Goal: Task Accomplishment & Management: Complete application form

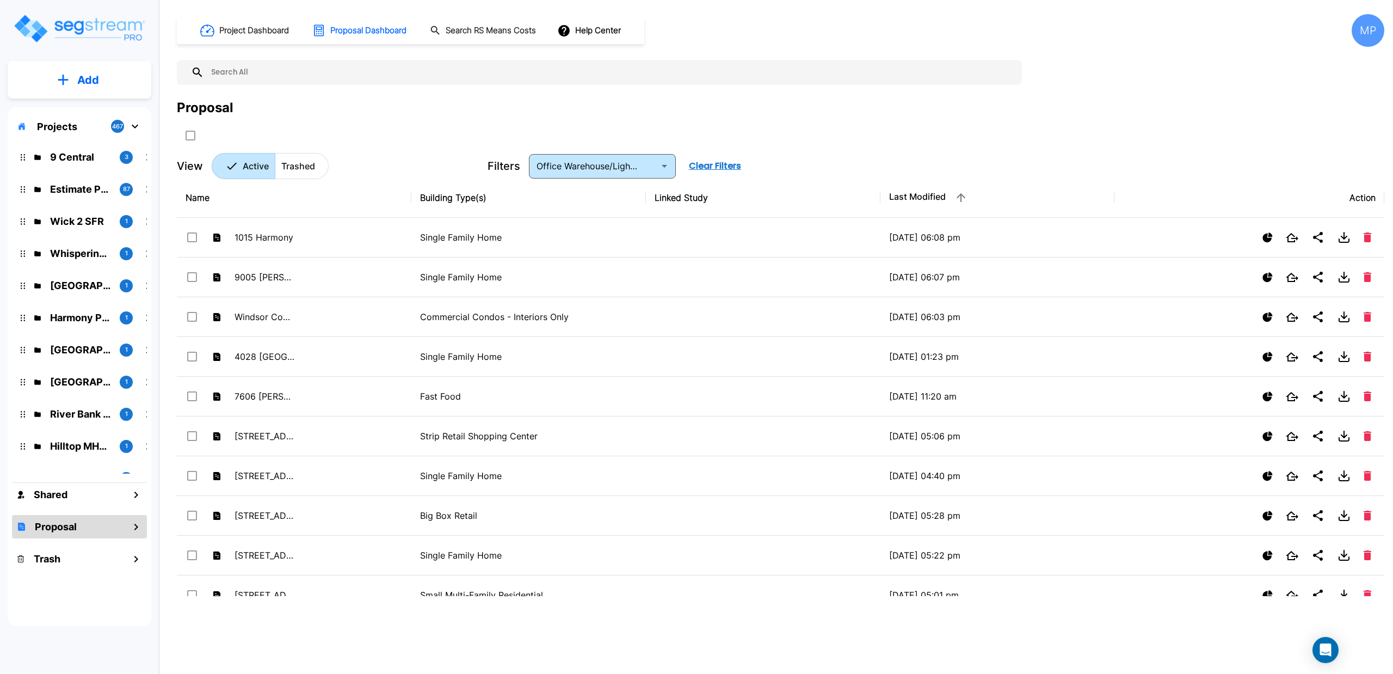
click at [238, 32] on h1 "Project Dashboard" at bounding box center [254, 30] width 70 height 13
click at [373, 28] on h1 "Proposal Dashboard" at bounding box center [368, 30] width 76 height 13
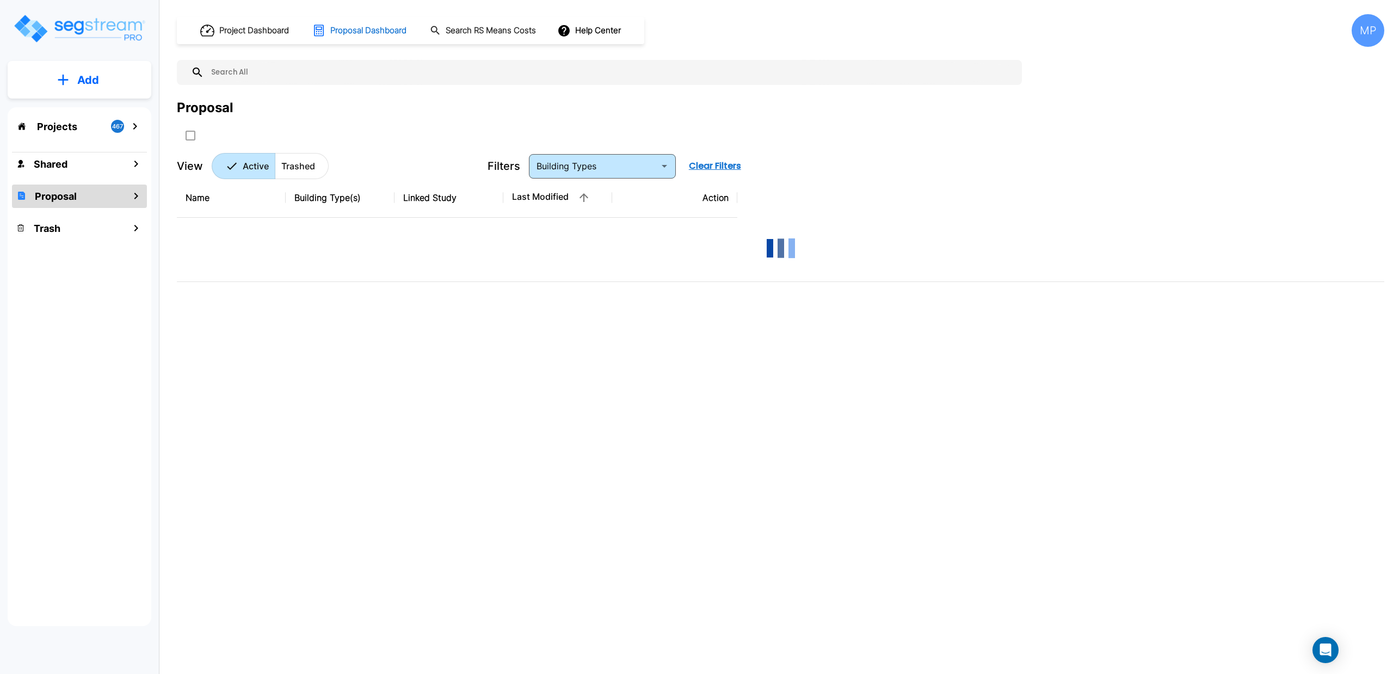
type input "Office Warehouse/Light Mftg Building"
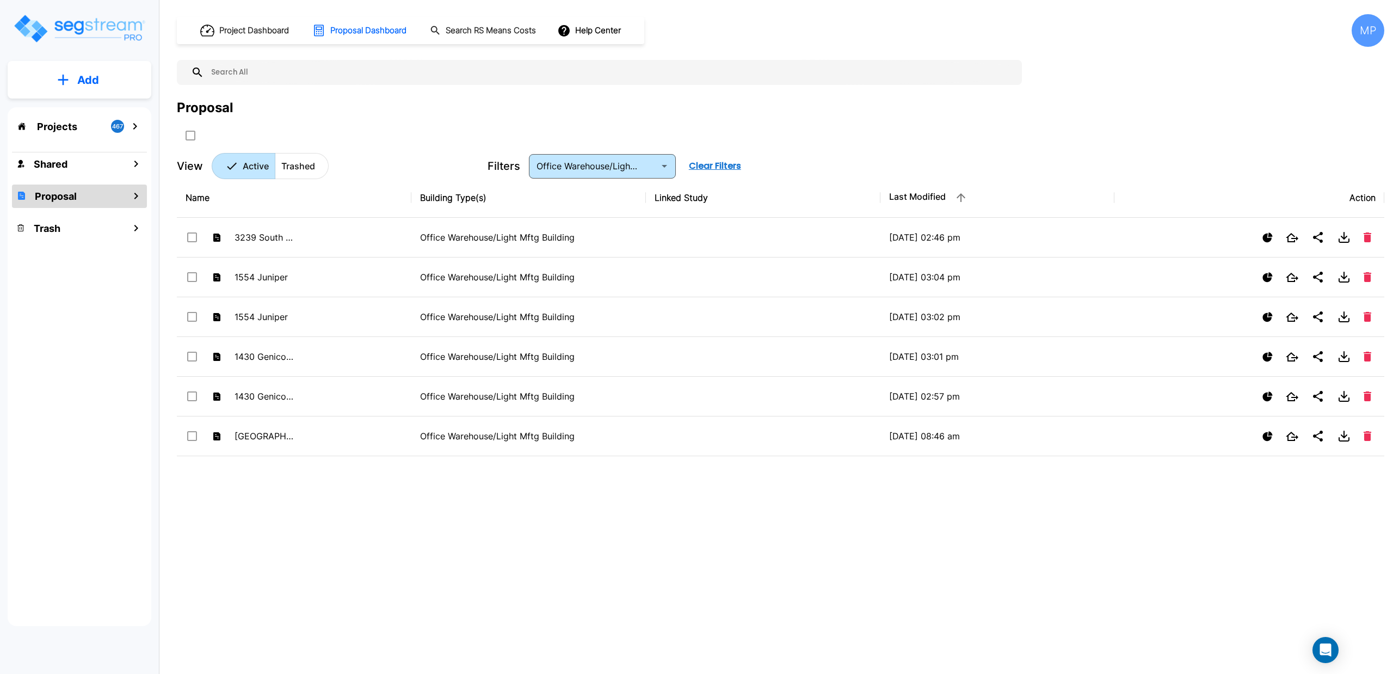
click at [79, 79] on p "Add" at bounding box center [88, 80] width 22 height 16
click at [77, 169] on p "Add Proposal" at bounding box center [86, 171] width 56 height 13
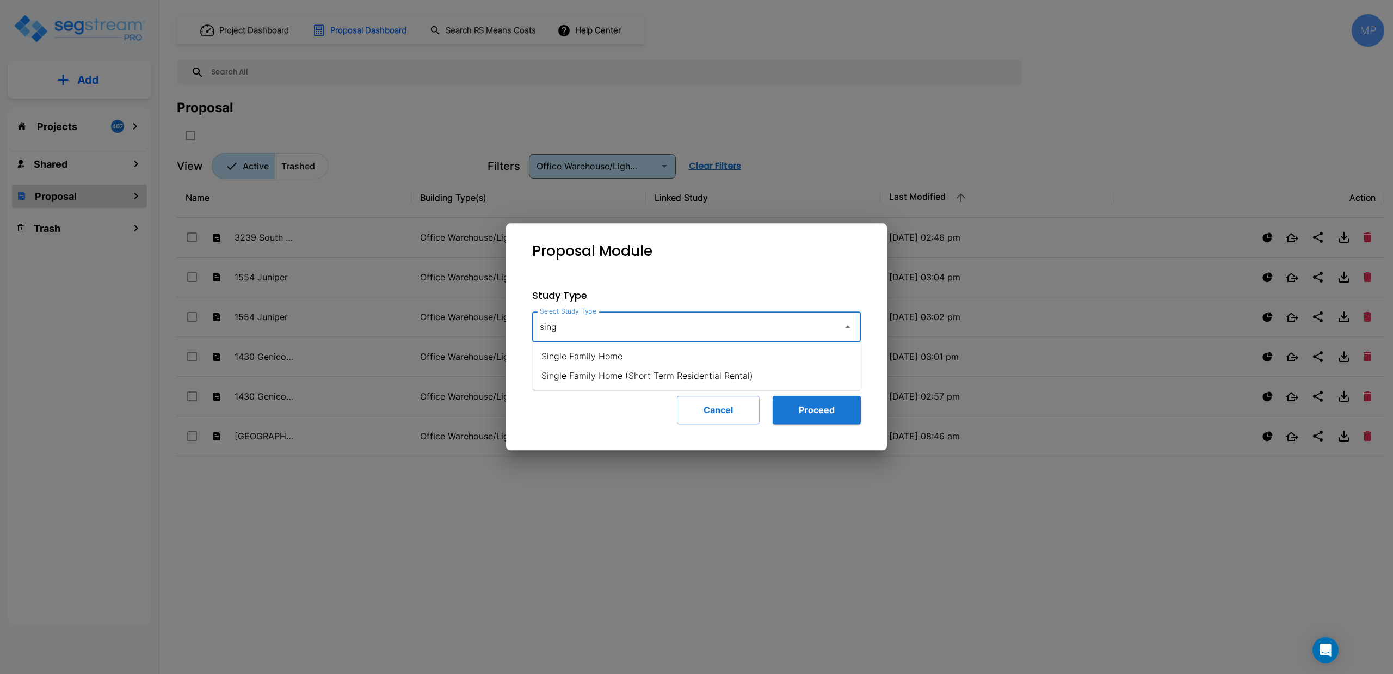
click at [610, 351] on li "Single Family Home" at bounding box center [697, 356] width 329 height 20
type input "Single Family Home"
click at [783, 409] on button "Proceed" at bounding box center [817, 410] width 88 height 28
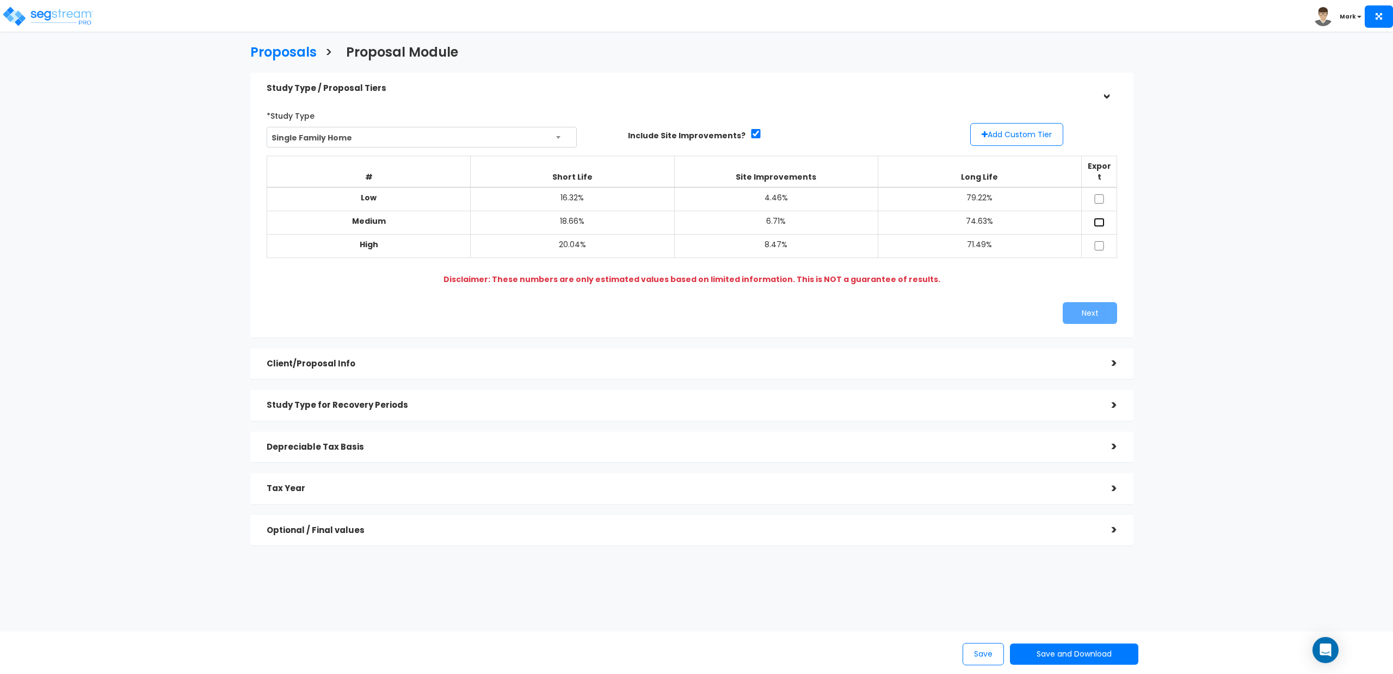
click at [1096, 218] on input "checkbox" at bounding box center [1099, 222] width 11 height 9
checkbox input "true"
click at [1087, 303] on button "Next" at bounding box center [1090, 313] width 54 height 22
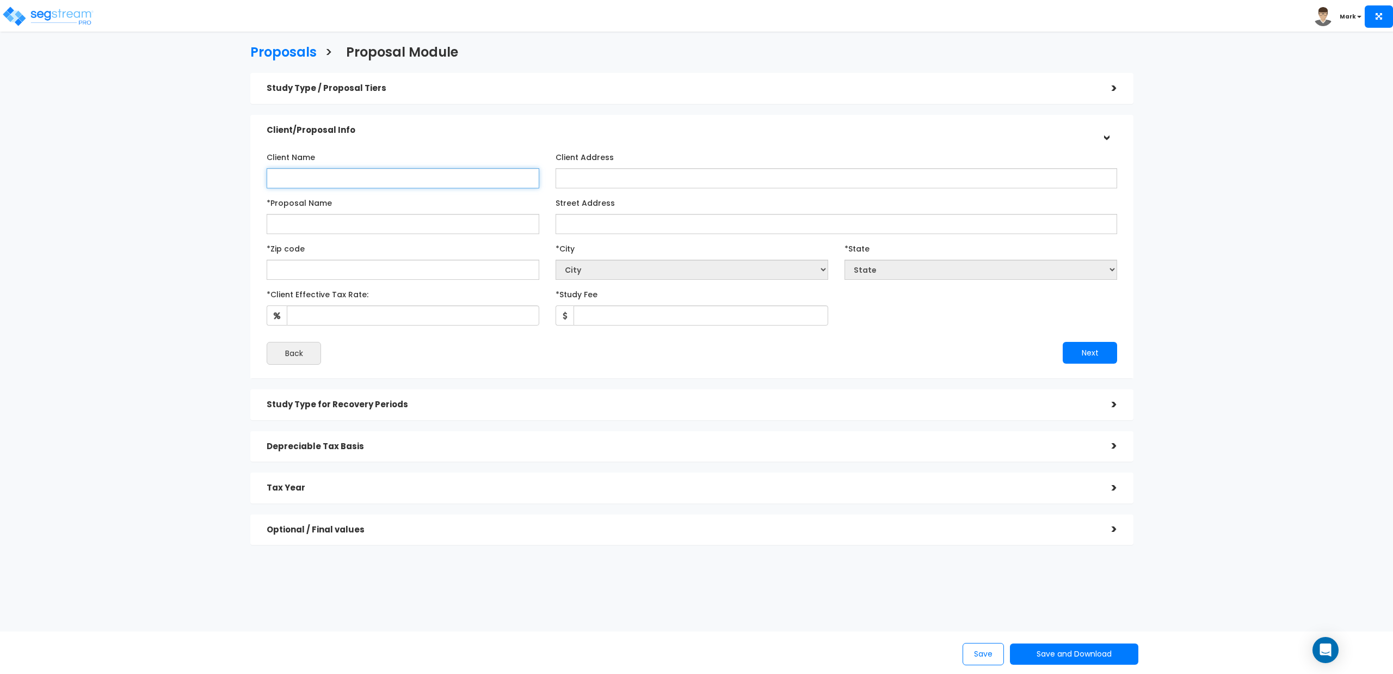
click at [425, 180] on input "Client Name" at bounding box center [403, 178] width 273 height 20
type input "Westman"
paste input "Westman 55 Page LLC"
click at [369, 225] on input "Westman 55 Page LLC" at bounding box center [403, 224] width 273 height 20
type input "Westman 55 Page LLC"
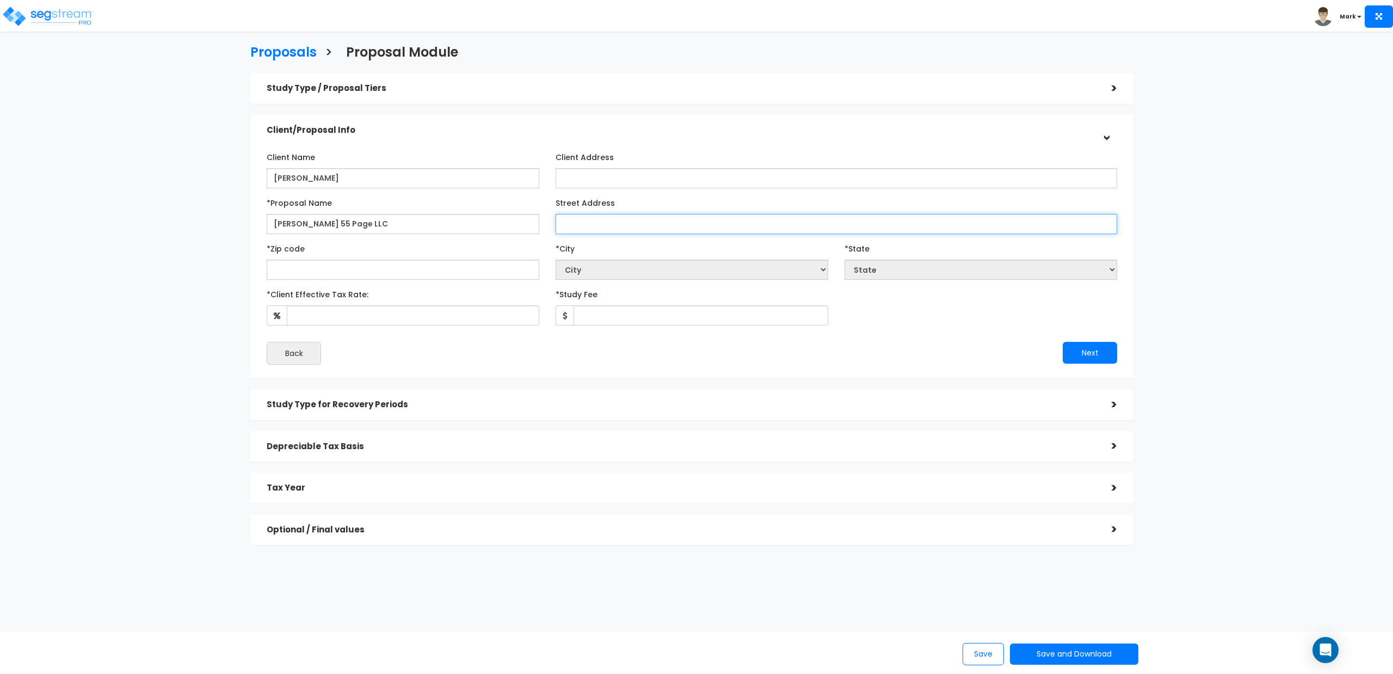
click at [597, 224] on input "Street Address" at bounding box center [837, 224] width 562 height 20
type input "144 Amherst Ave"
select select "National Average"
type input "02"
select select "MA"
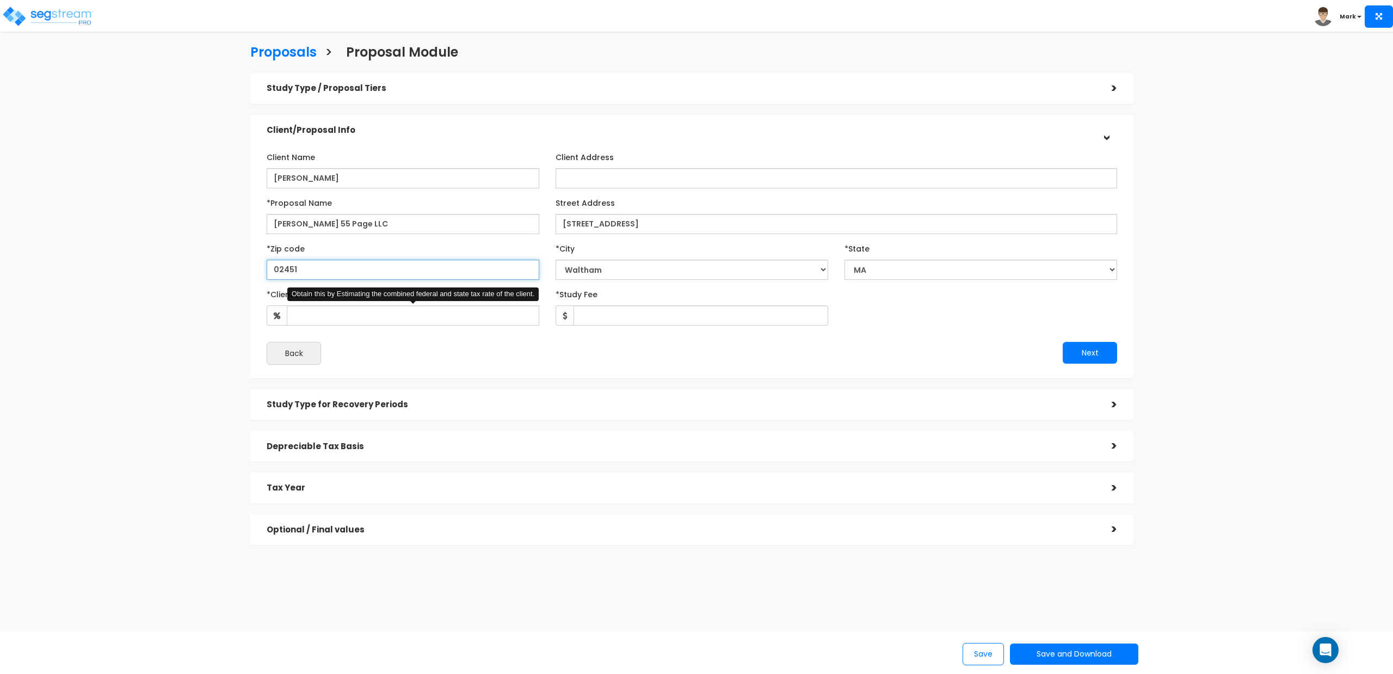
type input "02451"
click at [334, 315] on input "*Client Effective Tax Rate:" at bounding box center [413, 315] width 253 height 20
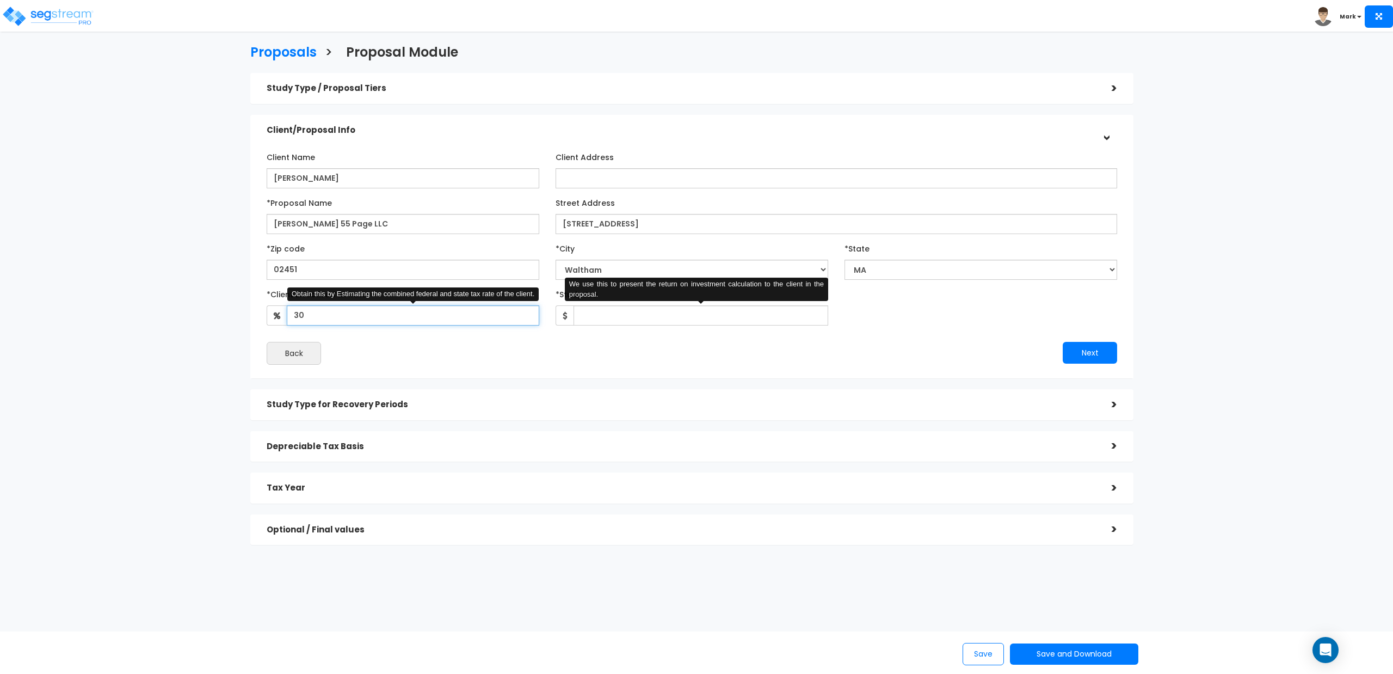
type input "30"
click at [609, 315] on input "*Study Fee" at bounding box center [701, 315] width 255 height 20
type input "1,925"
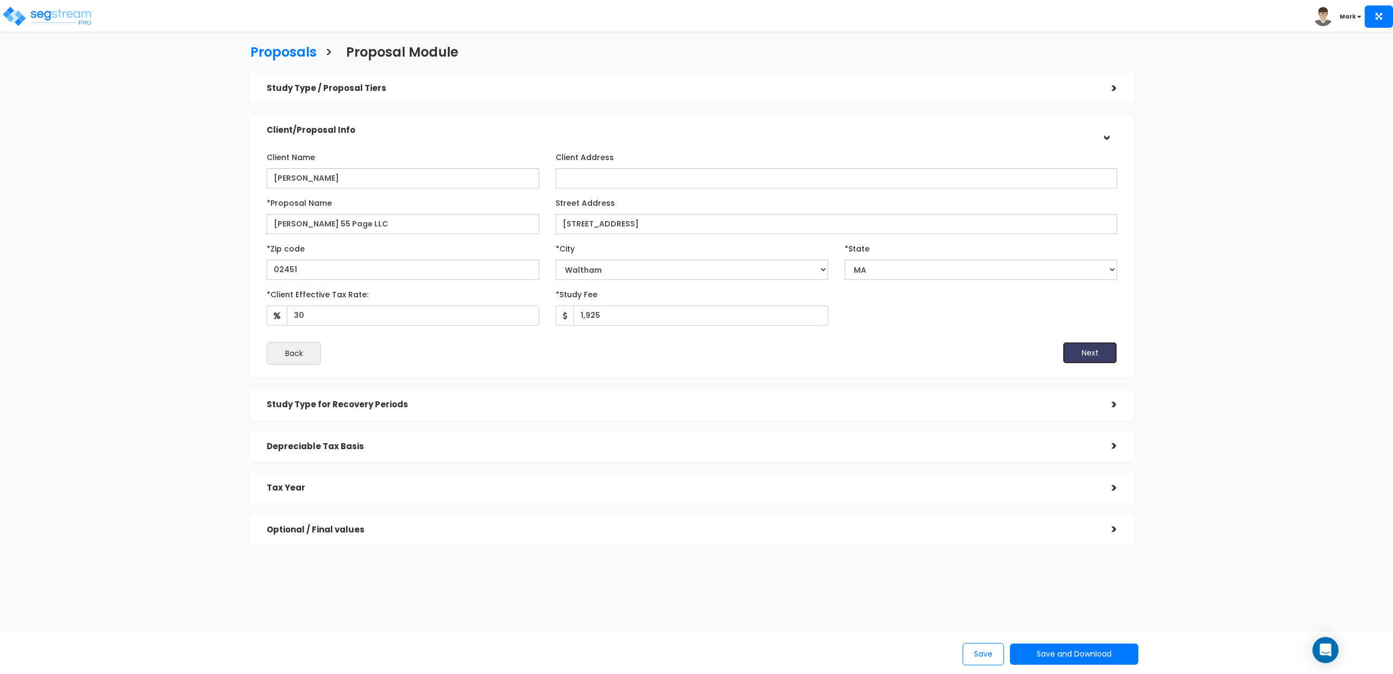
click at [1083, 355] on button "Next" at bounding box center [1090, 353] width 54 height 22
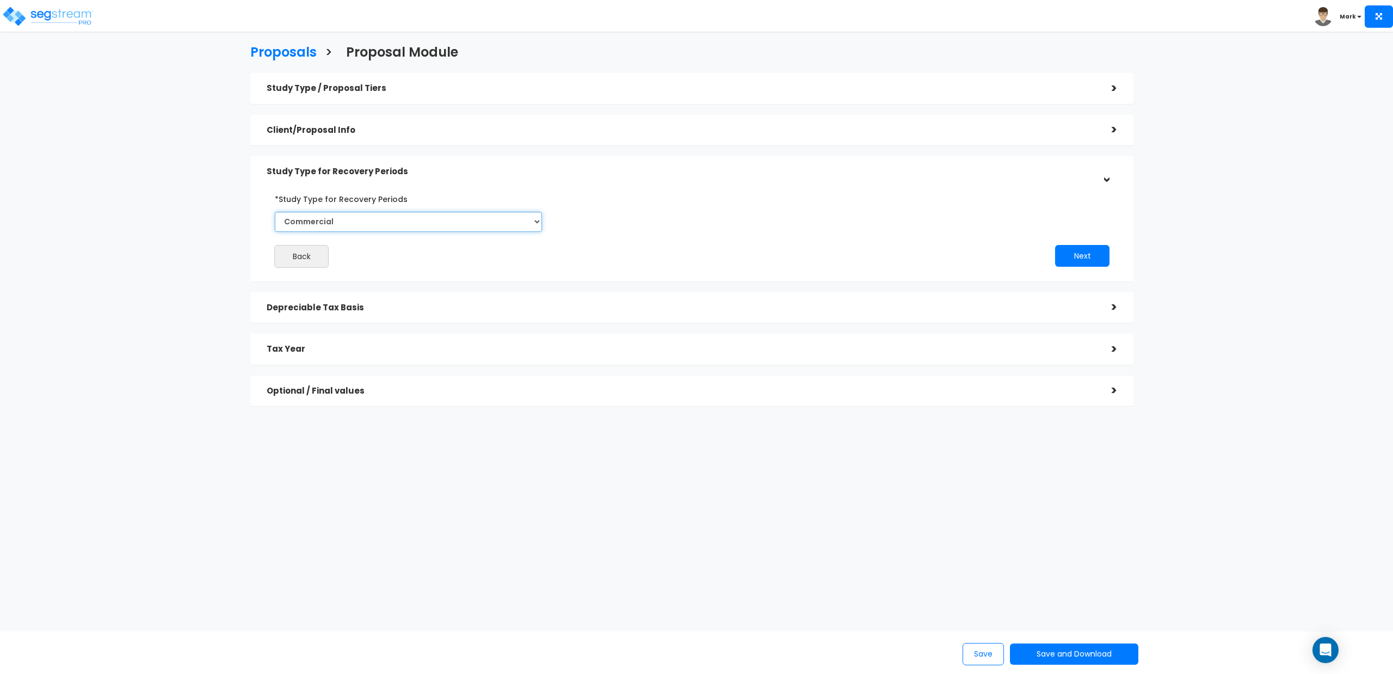
click at [414, 226] on select "Commercial Residential" at bounding box center [408, 222] width 267 height 20
select select "Residential"
click at [275, 212] on select "Commercial Residential" at bounding box center [408, 222] width 267 height 20
click at [1066, 259] on button "Next" at bounding box center [1082, 256] width 54 height 22
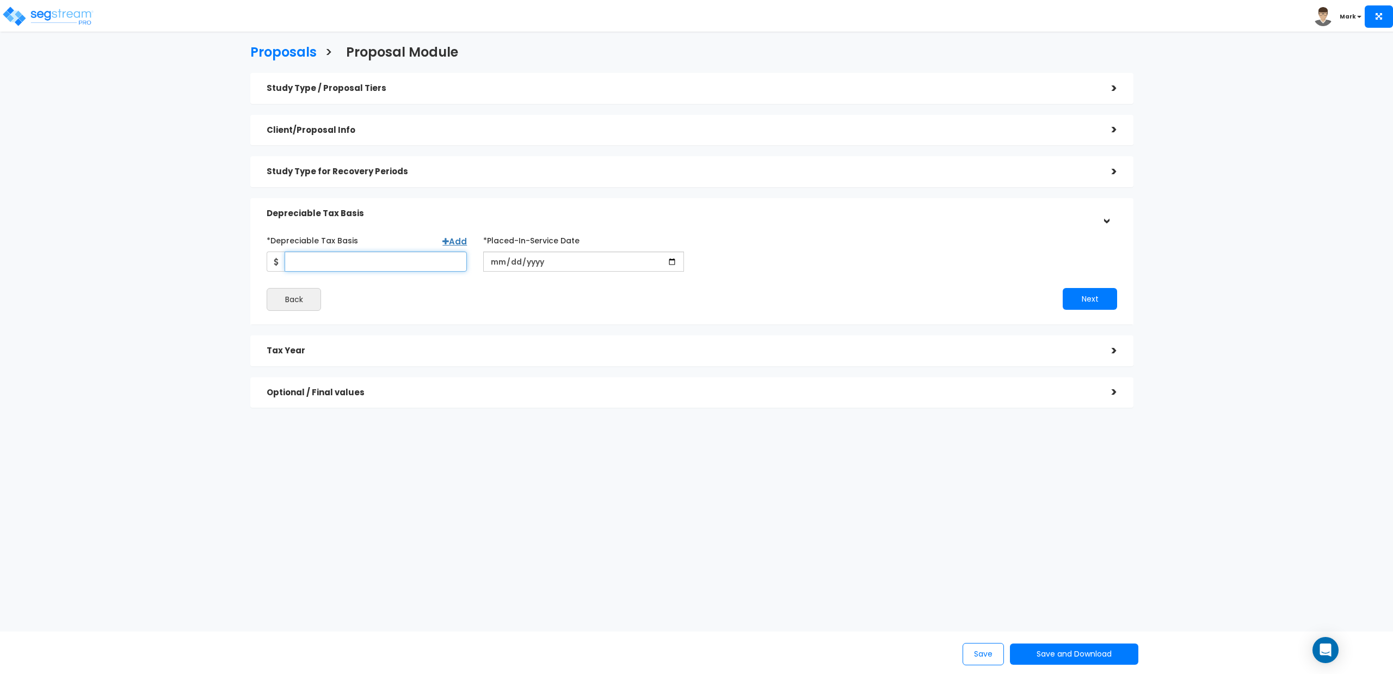
click at [366, 259] on input "*Depreciable Tax Basis" at bounding box center [376, 261] width 182 height 20
type input "429,000"
type input "2025-05-01"
click at [726, 266] on input "*Purchase/Contract Date" at bounding box center [800, 261] width 200 height 20
type input "2025-05-01"
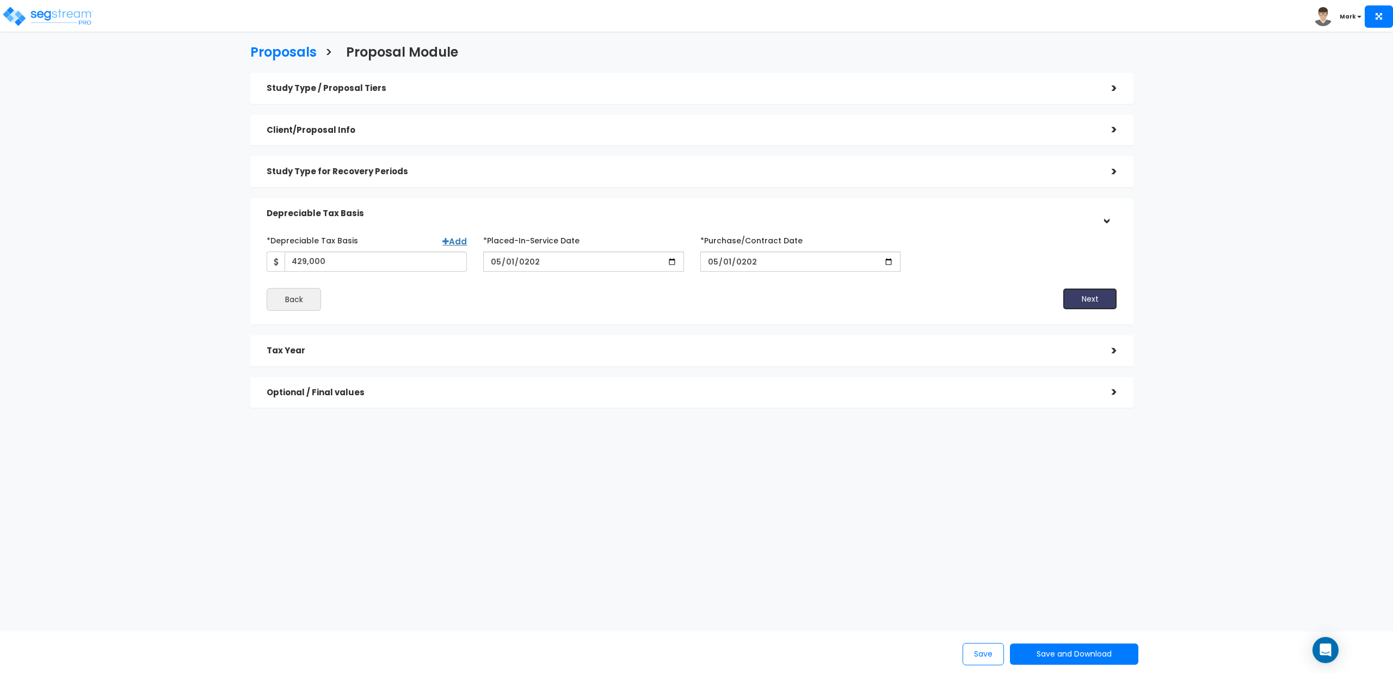
click at [1080, 298] on button "Next" at bounding box center [1090, 299] width 54 height 22
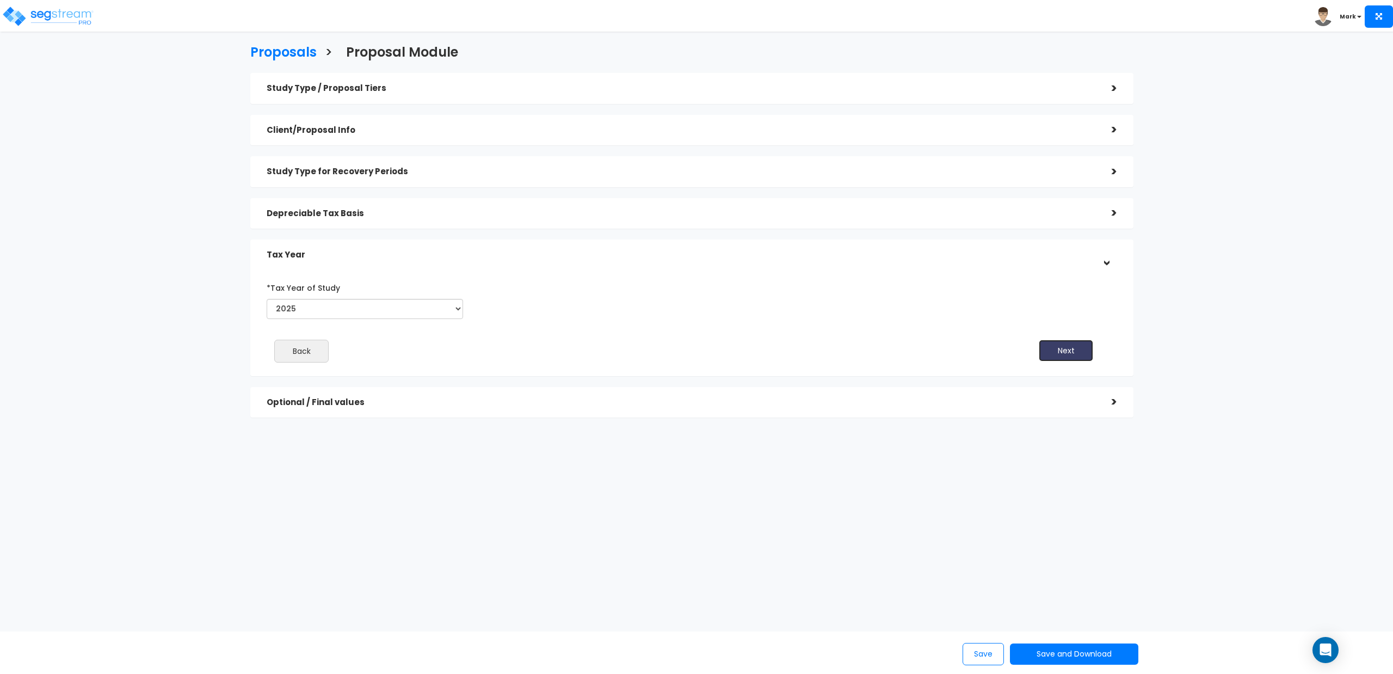
click at [1065, 349] on button "Next" at bounding box center [1066, 351] width 54 height 22
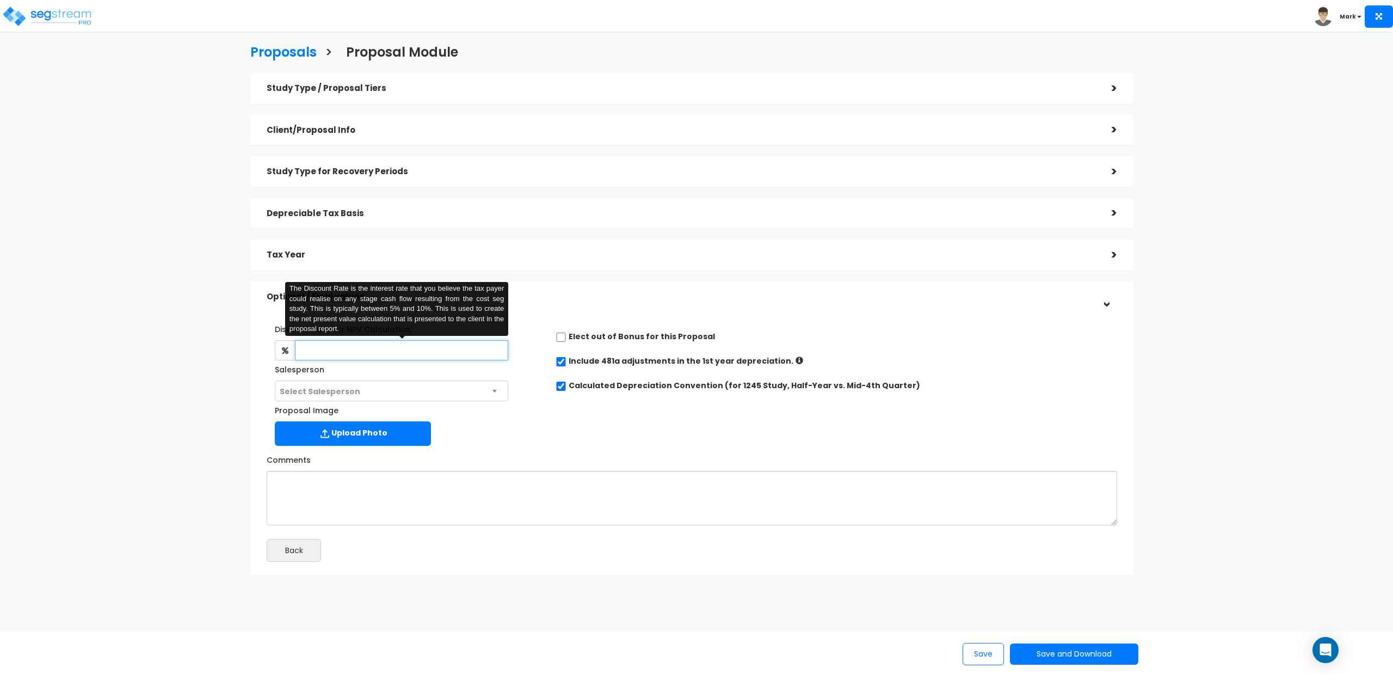
click at [401, 348] on input "text" at bounding box center [401, 350] width 213 height 20
type input "4.5"
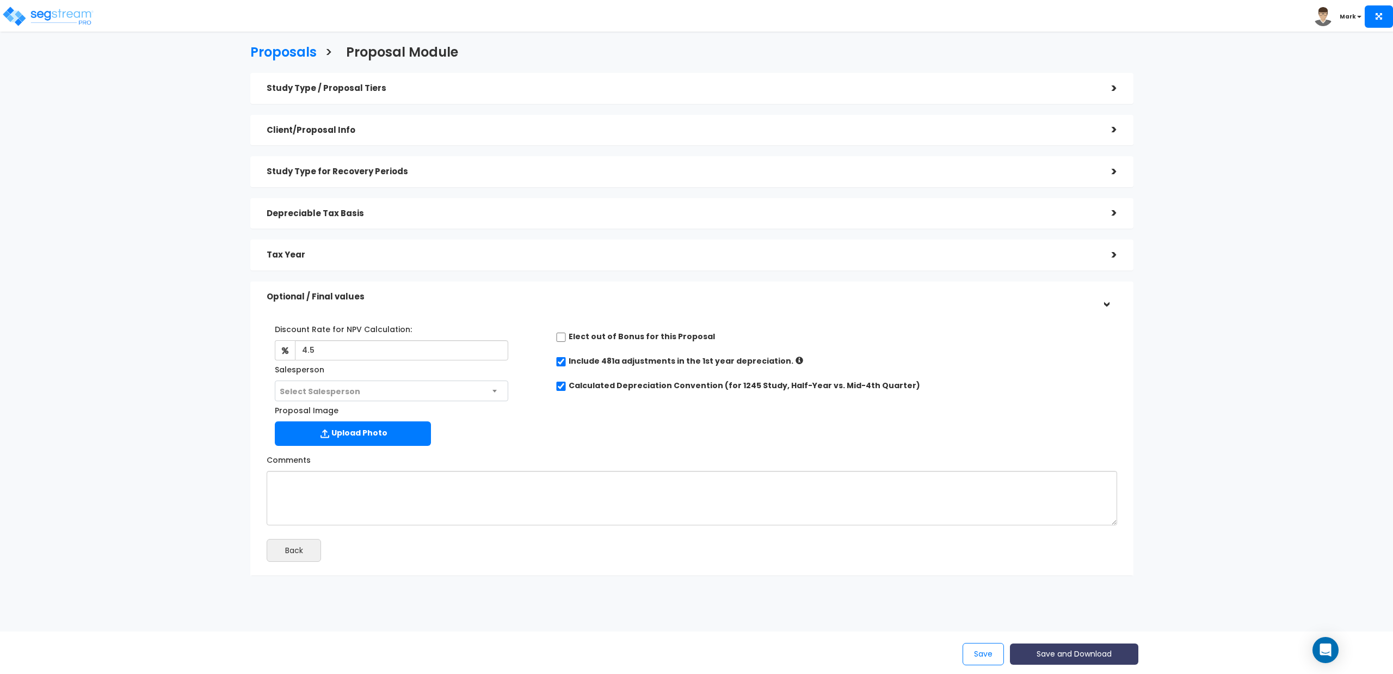
click at [1049, 652] on button "Save and Download" at bounding box center [1074, 653] width 128 height 21
click at [1070, 573] on link "Standard Proposal" at bounding box center [1102, 572] width 170 height 25
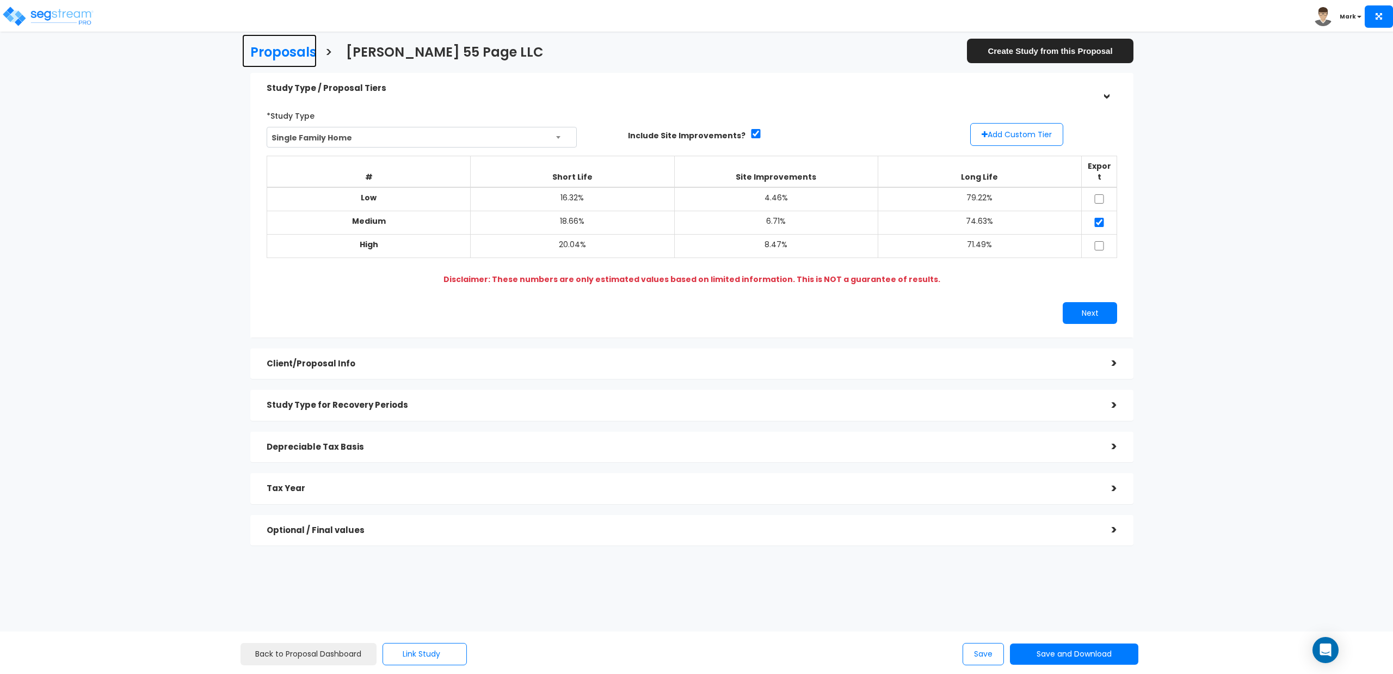
click at [301, 57] on h3 "Proposals" at bounding box center [283, 53] width 66 height 17
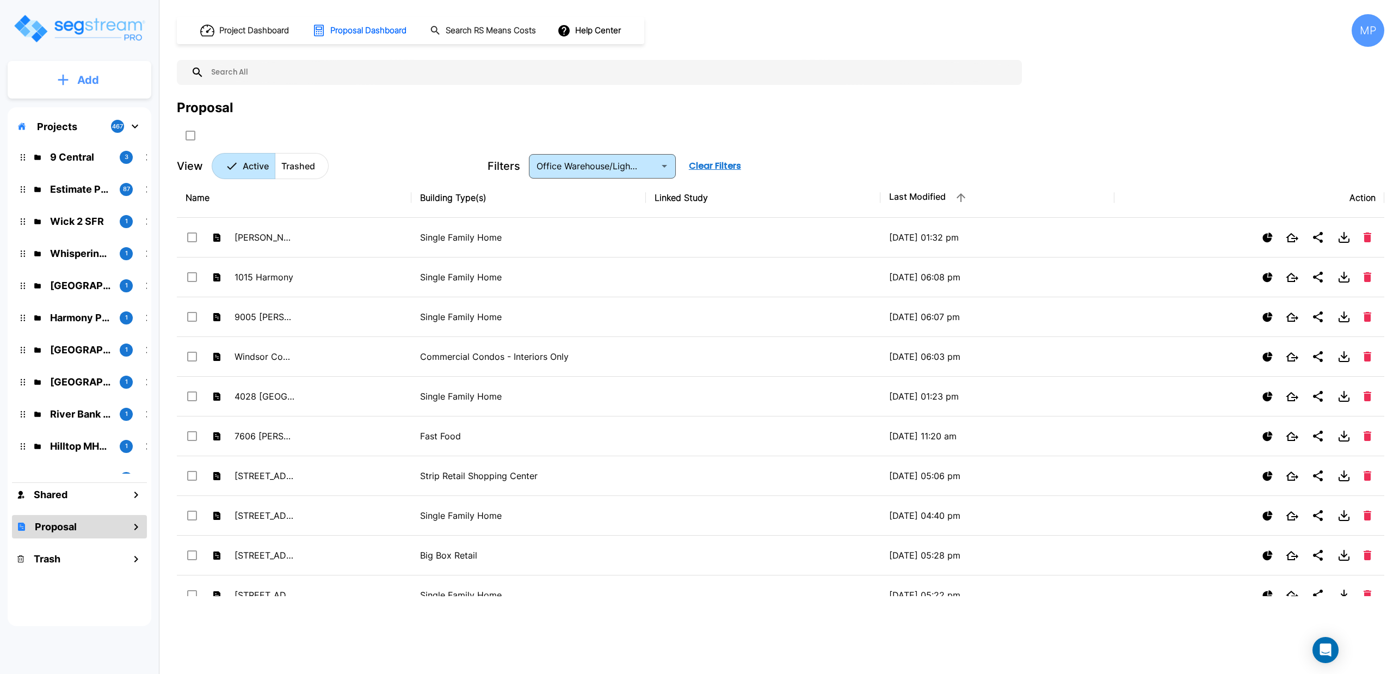
click at [79, 75] on p "Add" at bounding box center [88, 80] width 22 height 16
click at [89, 171] on p "Add Proposal" at bounding box center [86, 171] width 56 height 13
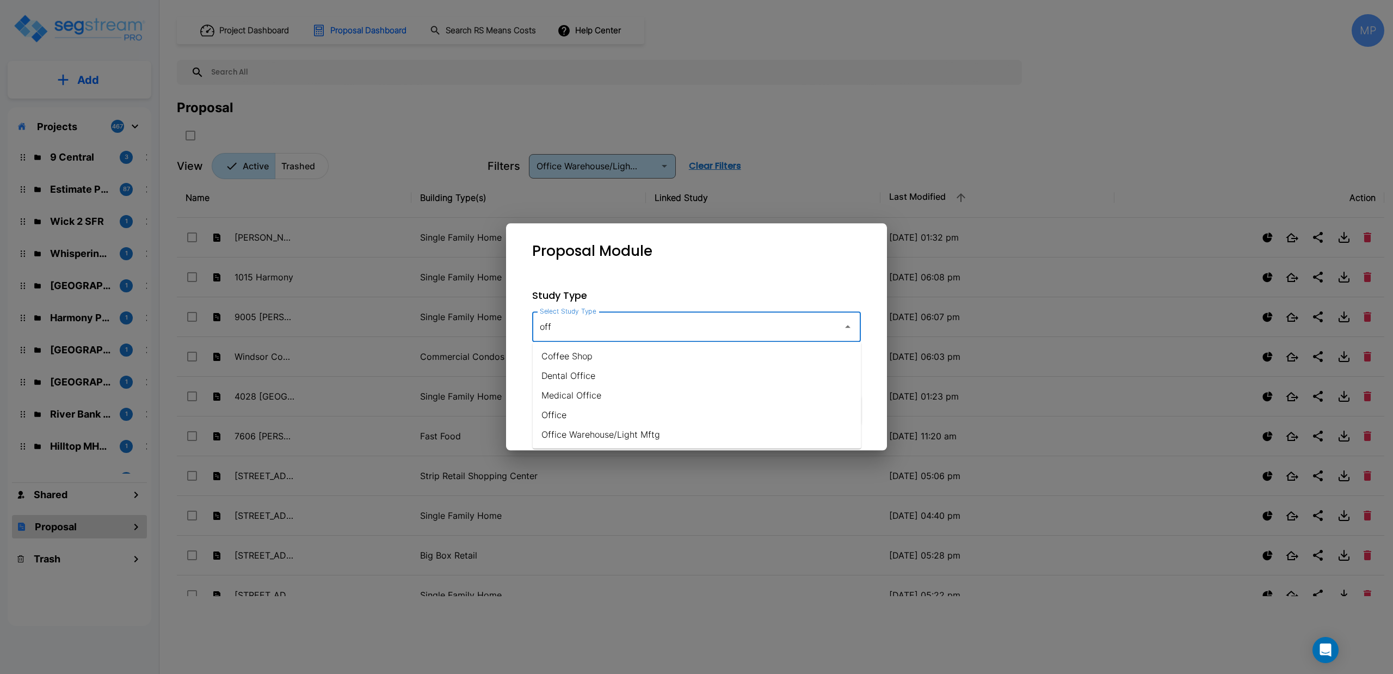
click at [603, 436] on li "Office Warehouse/Light Mftg" at bounding box center [697, 435] width 329 height 20
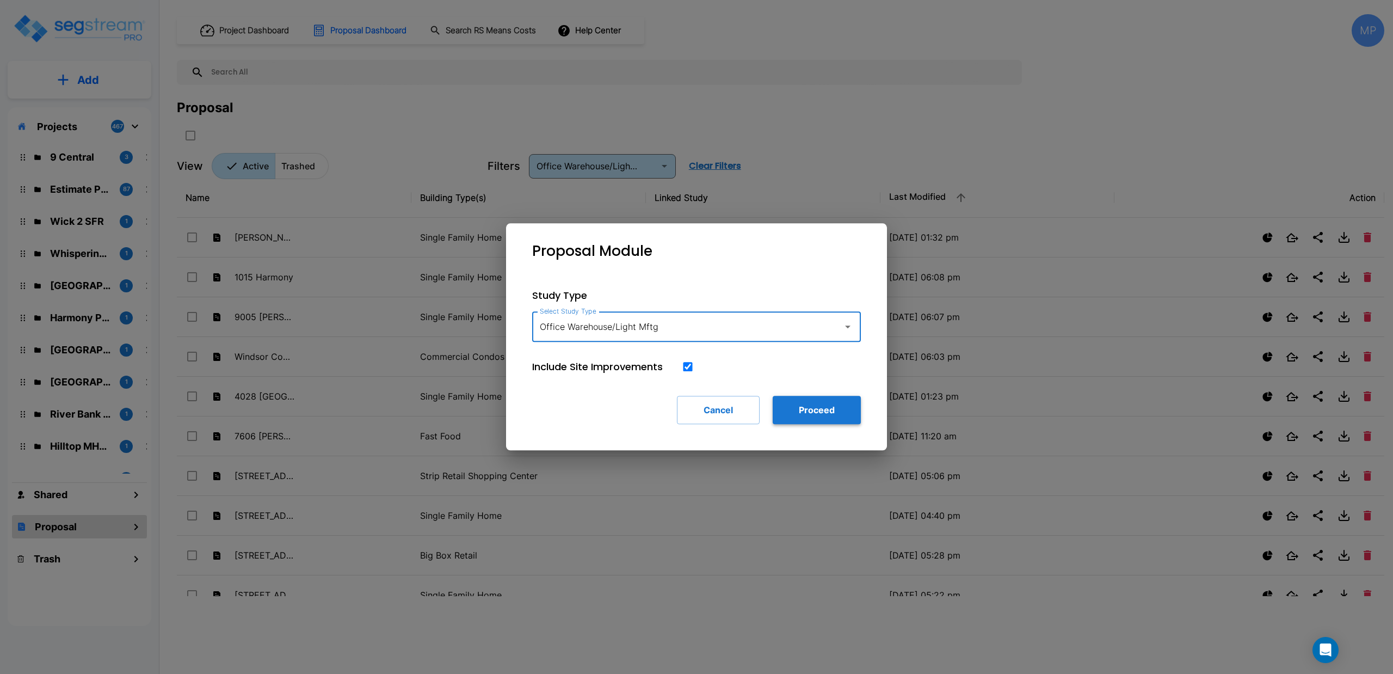
type input "Office Warehouse/Light Mftg"
click at [803, 412] on button "Proceed" at bounding box center [817, 410] width 88 height 28
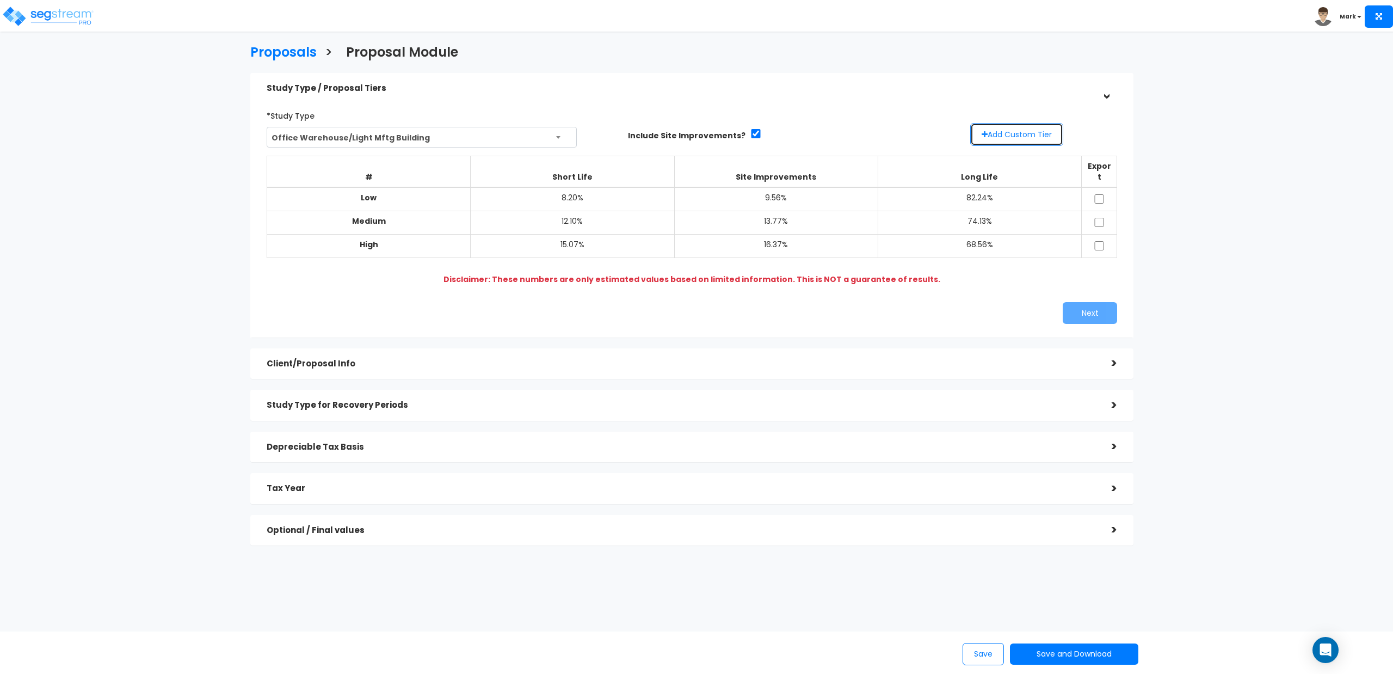
click at [1015, 135] on button "Add Custom Tier" at bounding box center [1016, 134] width 93 height 23
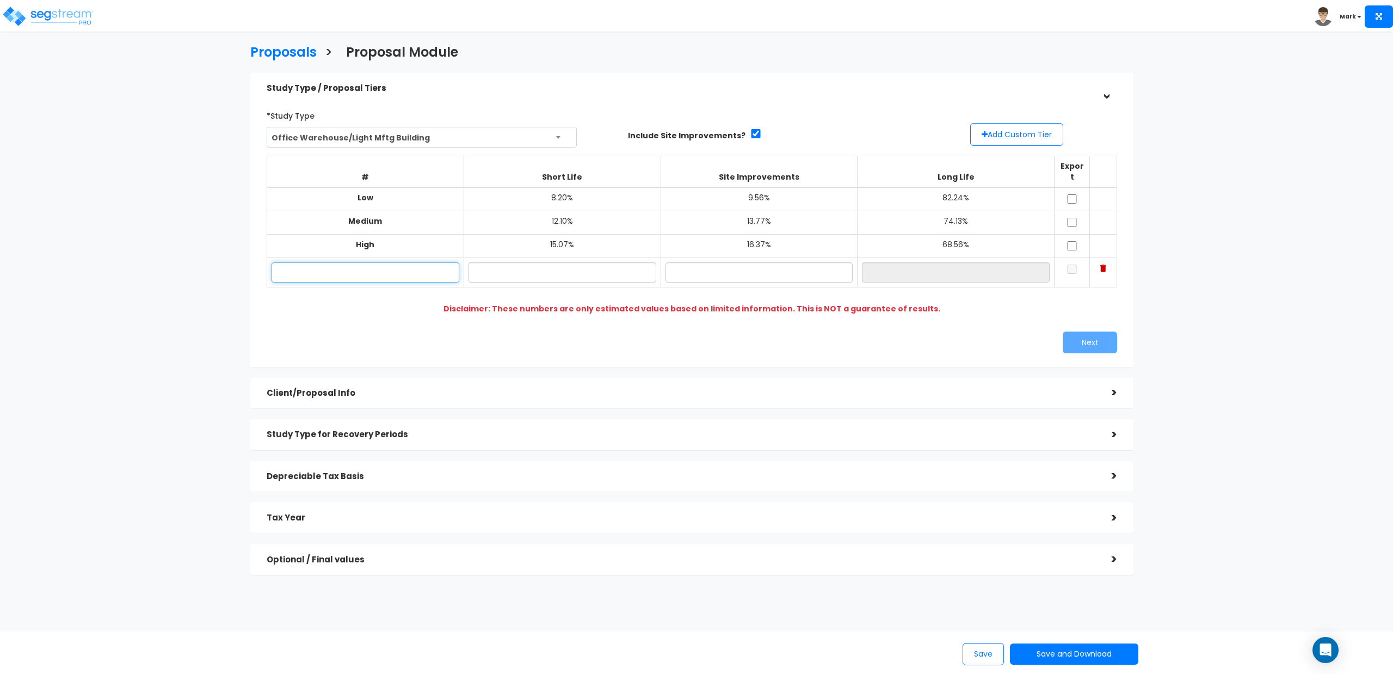
click at [434, 263] on input "text" at bounding box center [366, 272] width 188 height 20
type input "Possible"
click at [583, 262] on input "text" at bounding box center [563, 272] width 188 height 20
type input "14.50%"
type input "14.75%"
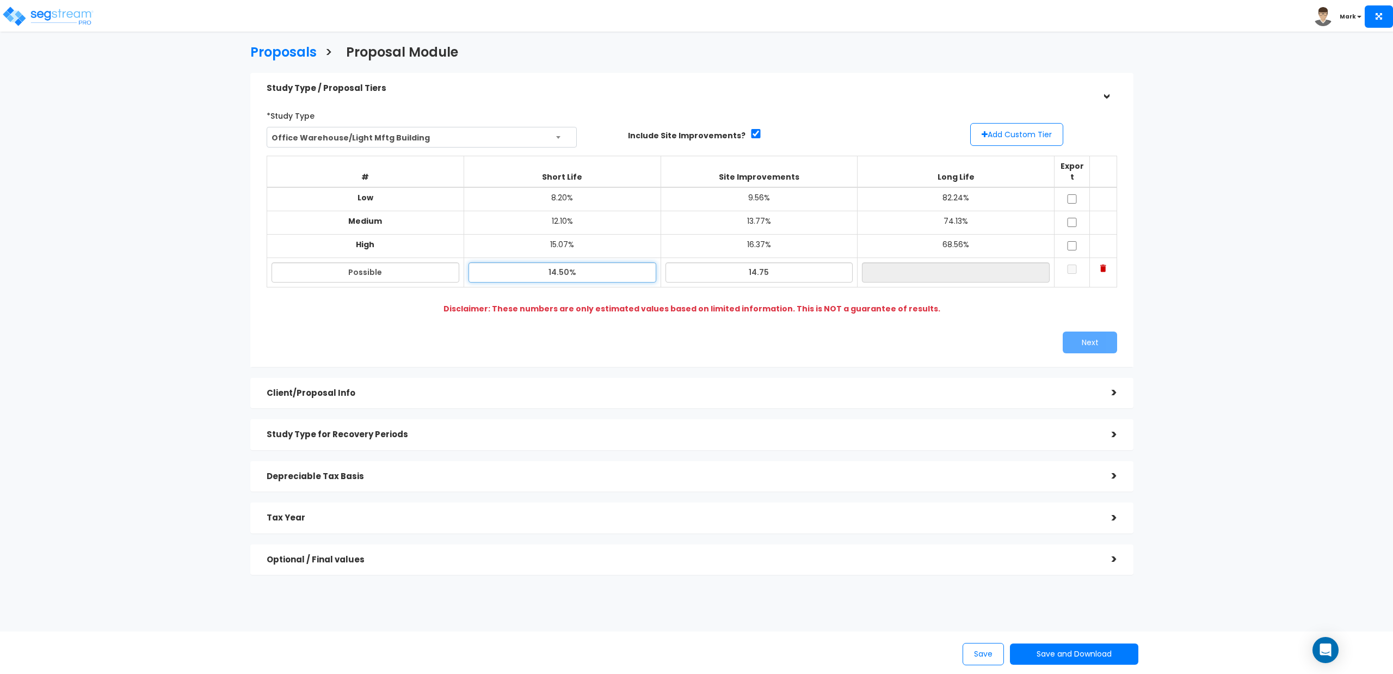
type input "70.75%"
click at [563, 262] on input "14.50%" at bounding box center [563, 272] width 188 height 20
type input "14.90%"
type input "70.35%"
click at [1067, 265] on input "checkbox" at bounding box center [1072, 269] width 11 height 9
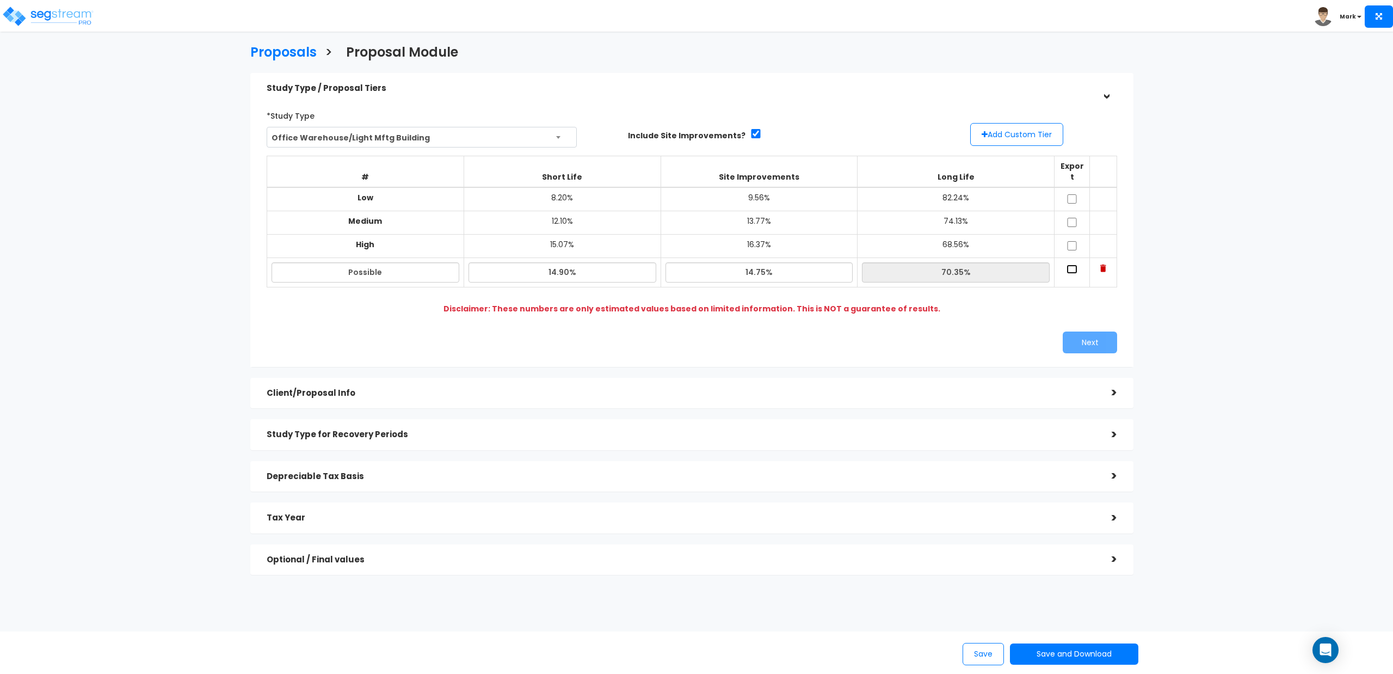
checkbox input "true"
click at [1083, 333] on button "Next" at bounding box center [1090, 342] width 54 height 22
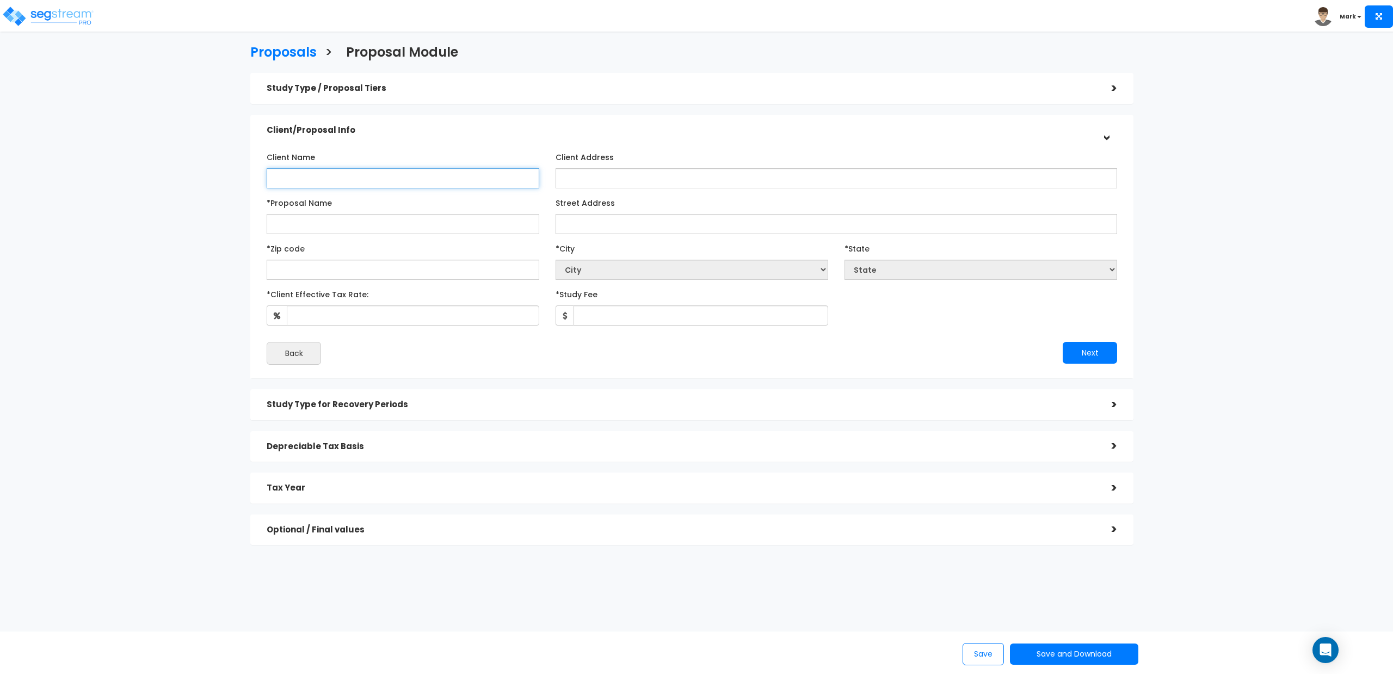
click at [397, 181] on input "Client Name" at bounding box center [403, 178] width 273 height 20
type input "Duprey"
type input "Concord Center"
type input "124-134 Hall Street"
select select "National Average"
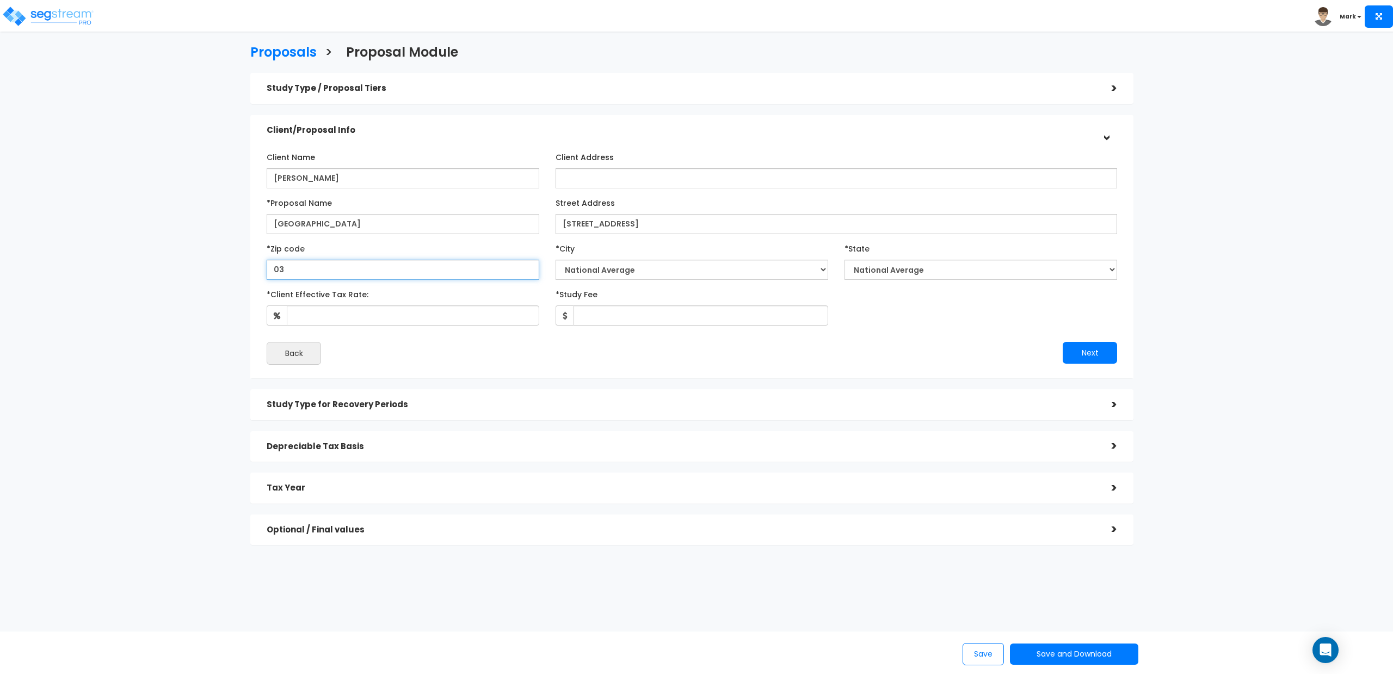
type input "033"
select select "NH"
type input "03301"
select select "[GEOGRAPHIC_DATA]"
click at [332, 311] on input "*Client Effective Tax Rate:" at bounding box center [413, 315] width 253 height 20
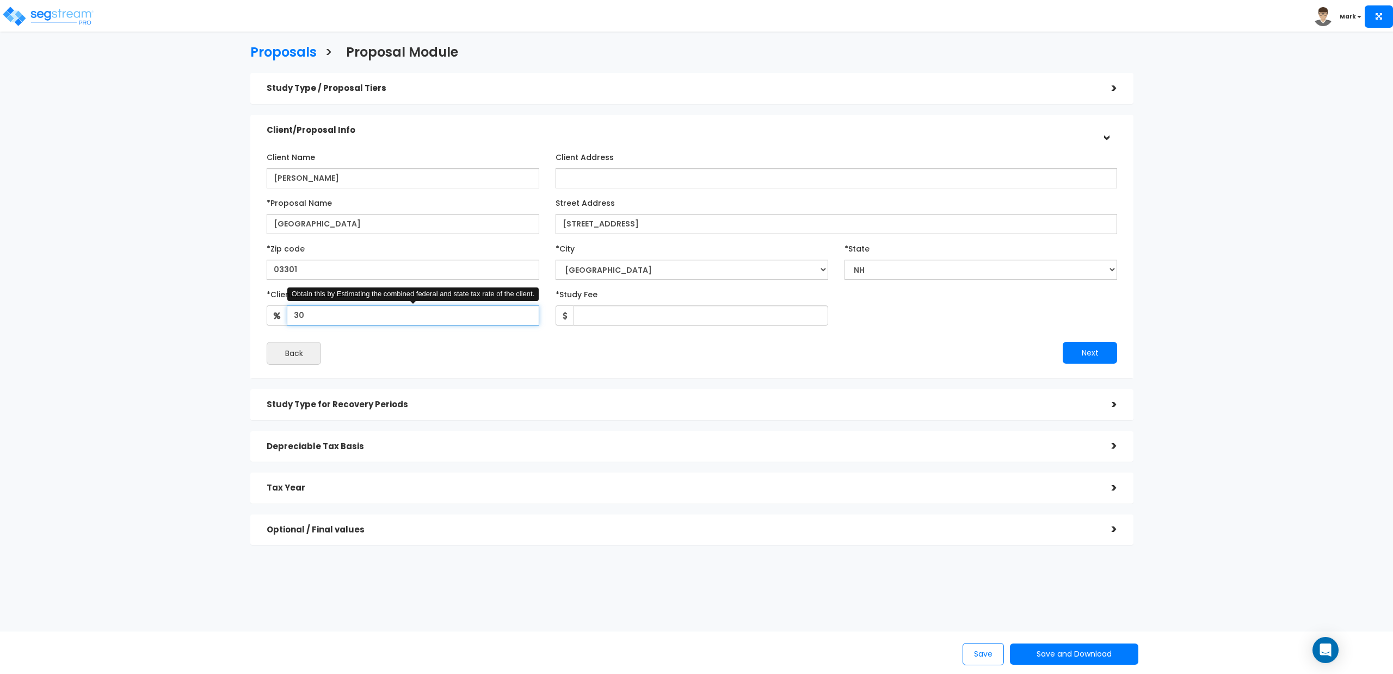
type input "30"
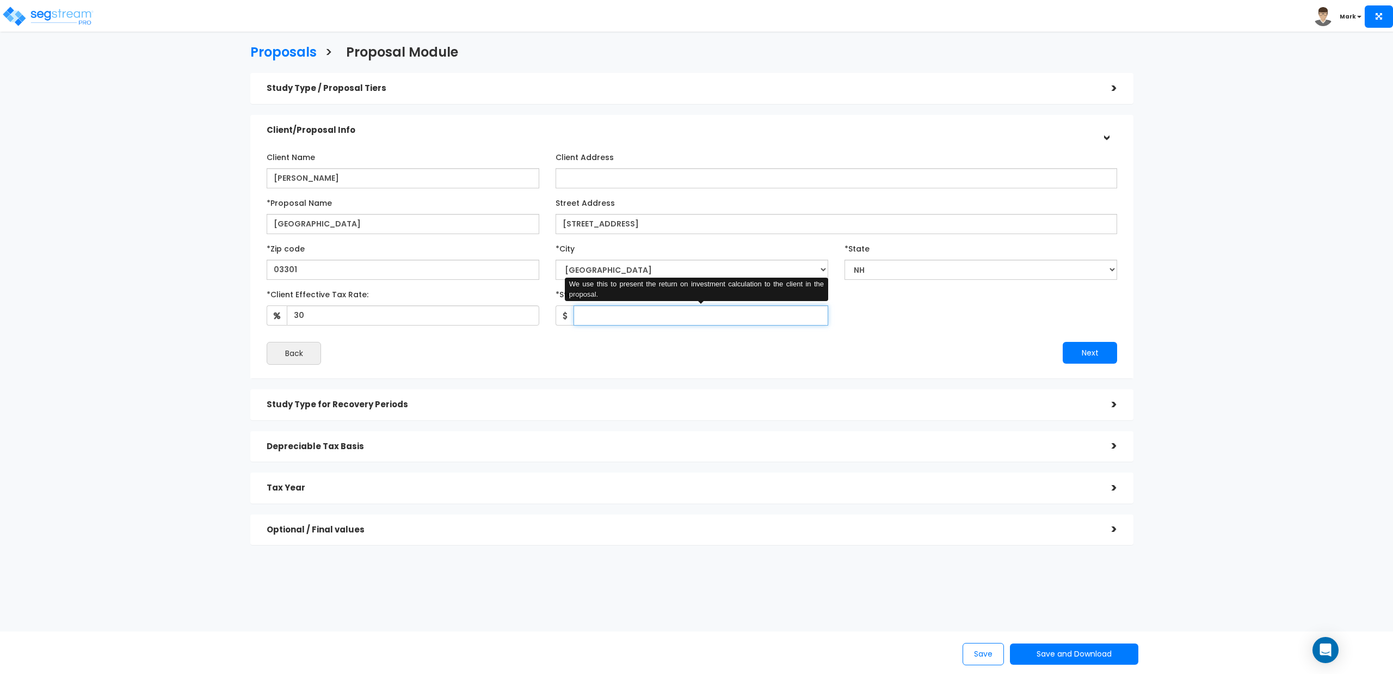
click at [644, 321] on input "*Study Fee" at bounding box center [701, 315] width 255 height 20
type input "4,820"
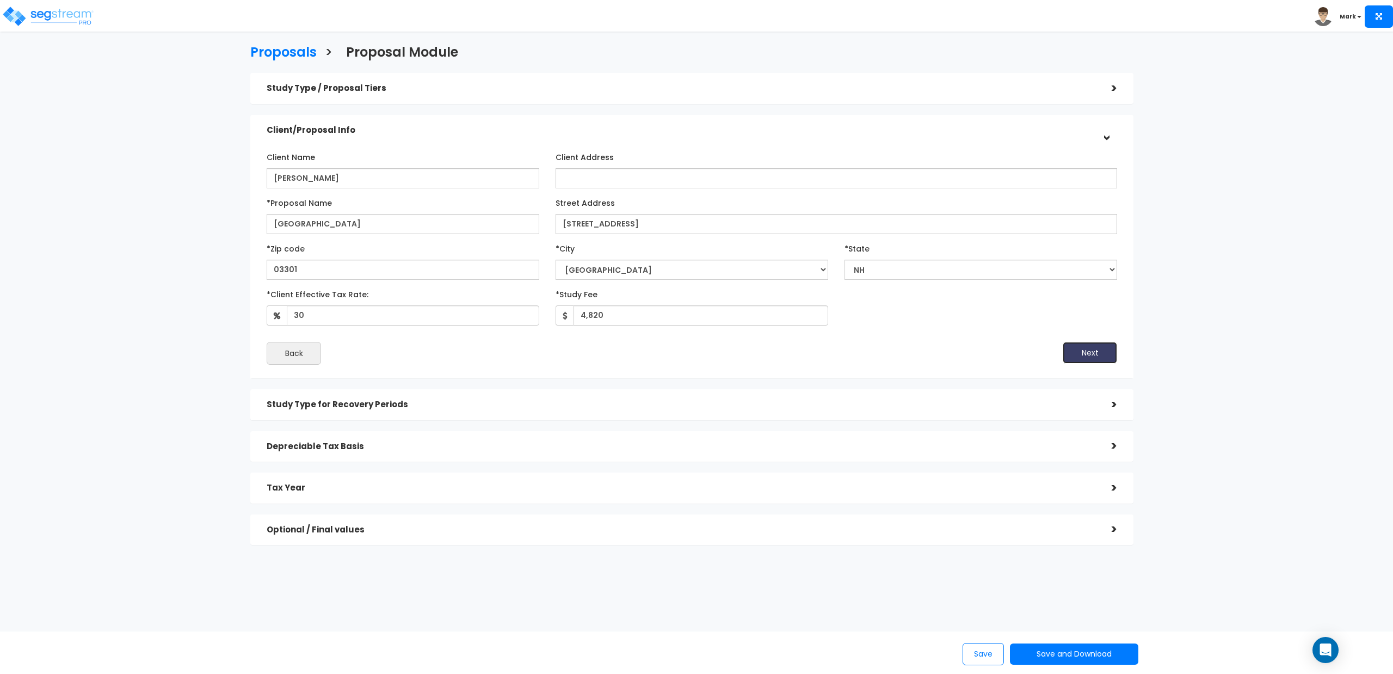
click at [1087, 354] on button "Next" at bounding box center [1090, 353] width 54 height 22
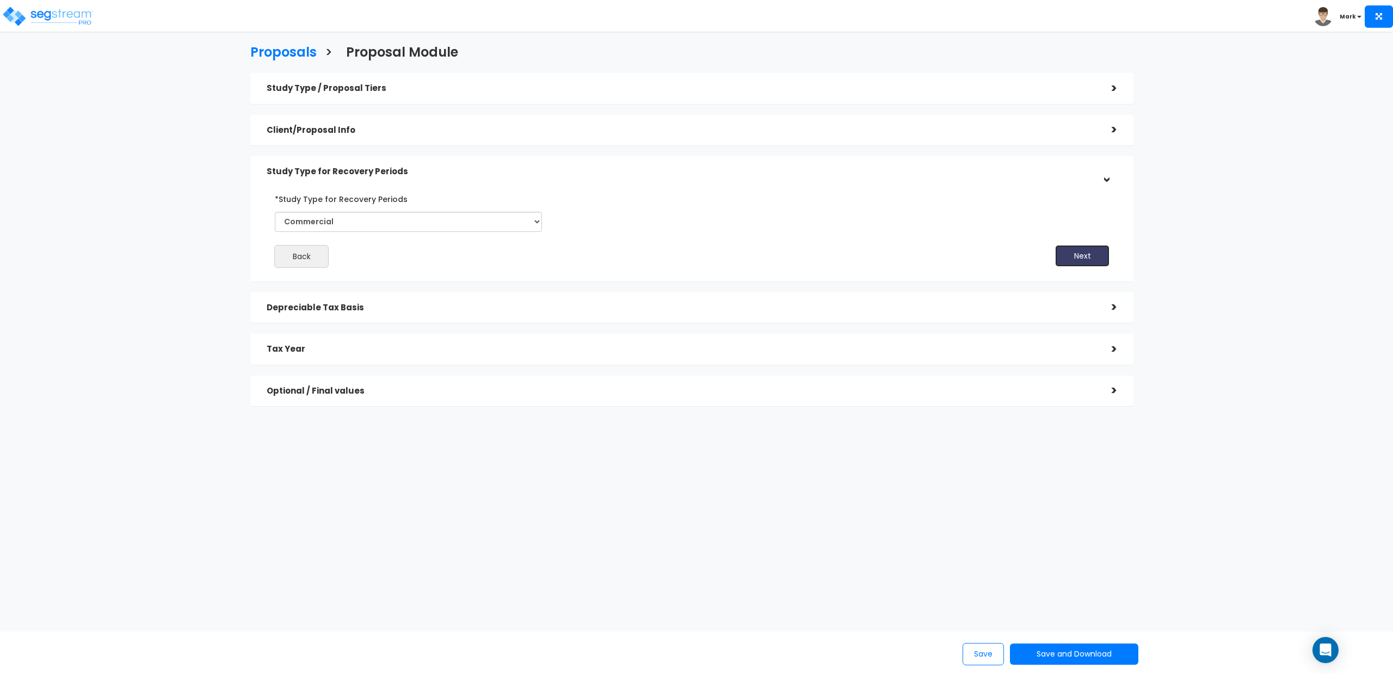
click at [1075, 253] on button "Next" at bounding box center [1082, 256] width 54 height 22
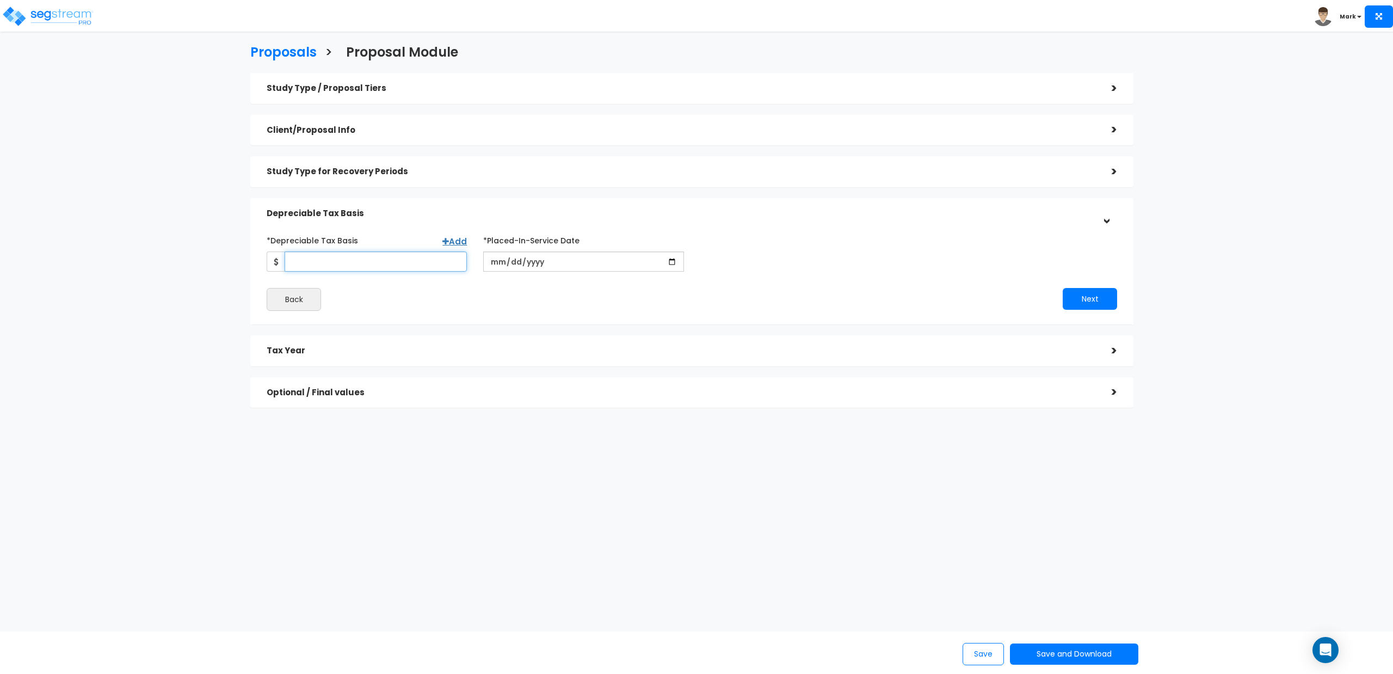
click at [367, 260] on input "*Depreciable Tax Basis" at bounding box center [376, 261] width 182 height 20
type input "30"
type input "2025-09-09"
click at [1071, 297] on button "Next" at bounding box center [1090, 299] width 54 height 22
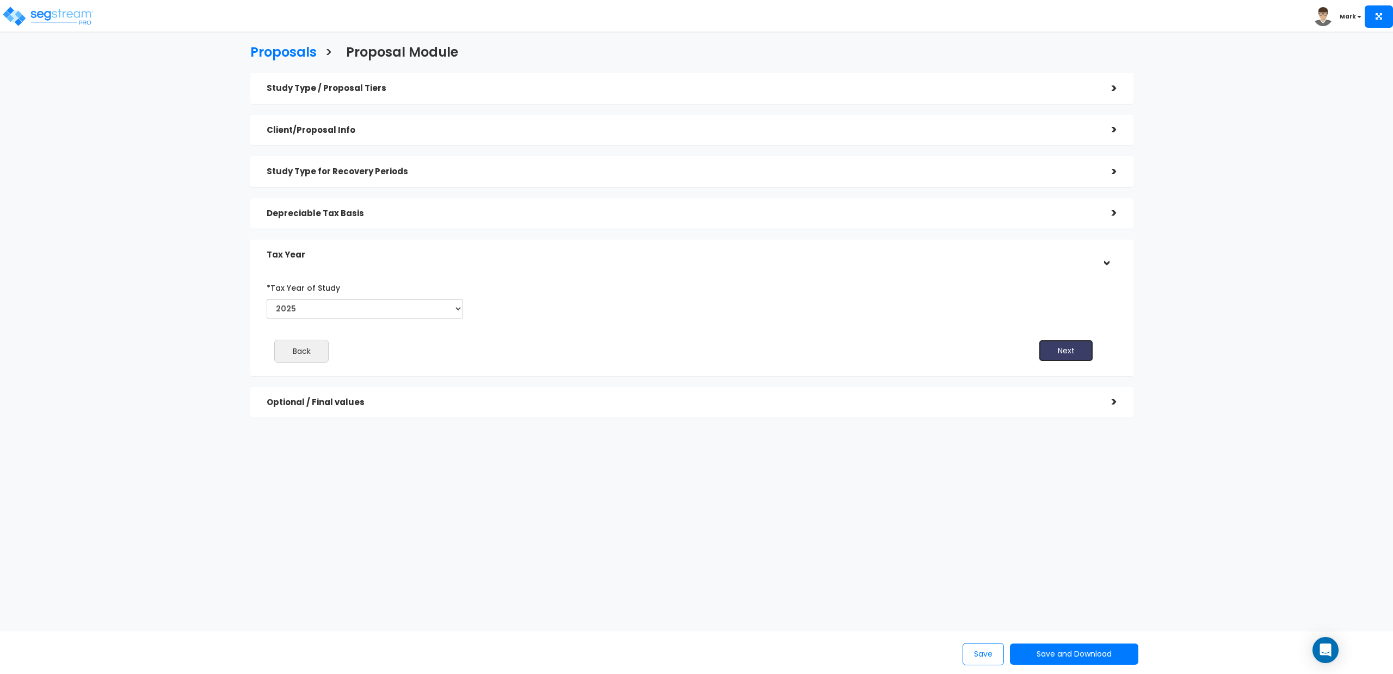
click at [1047, 345] on button "Next" at bounding box center [1066, 351] width 54 height 22
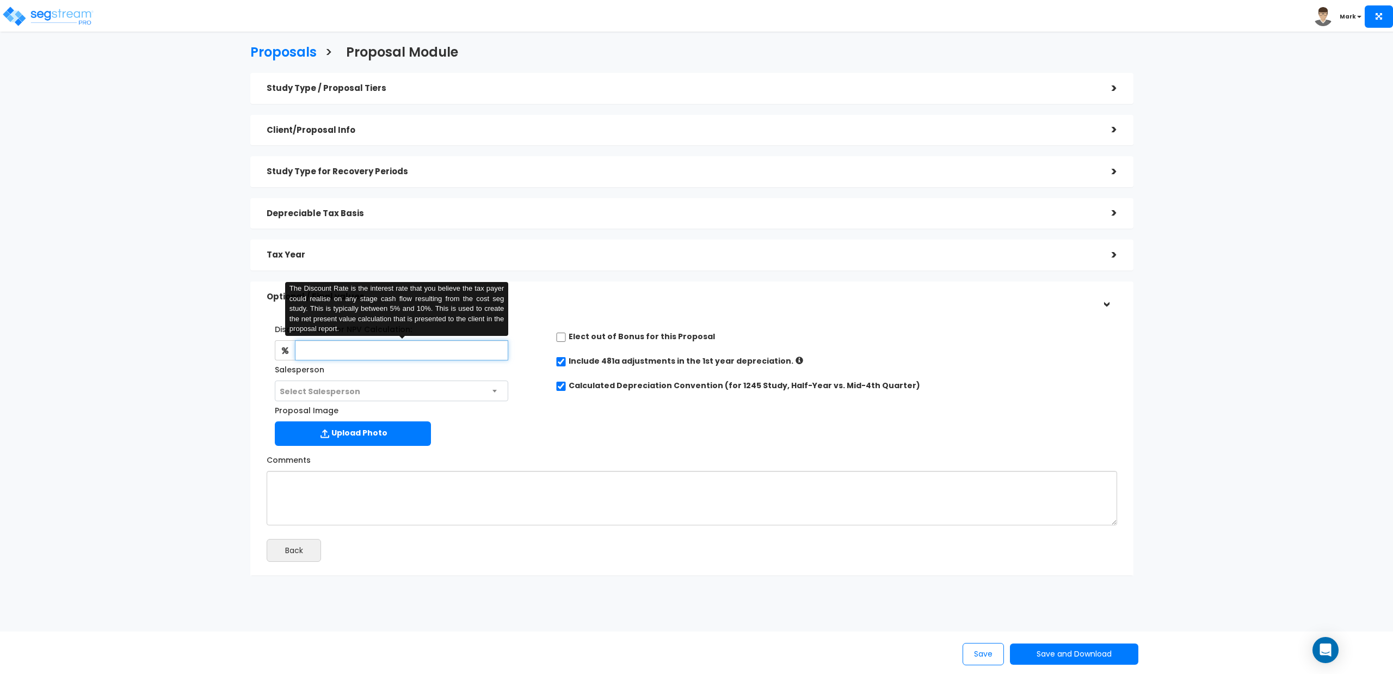
click at [443, 349] on input "text" at bounding box center [401, 350] width 213 height 20
type input "4.5"
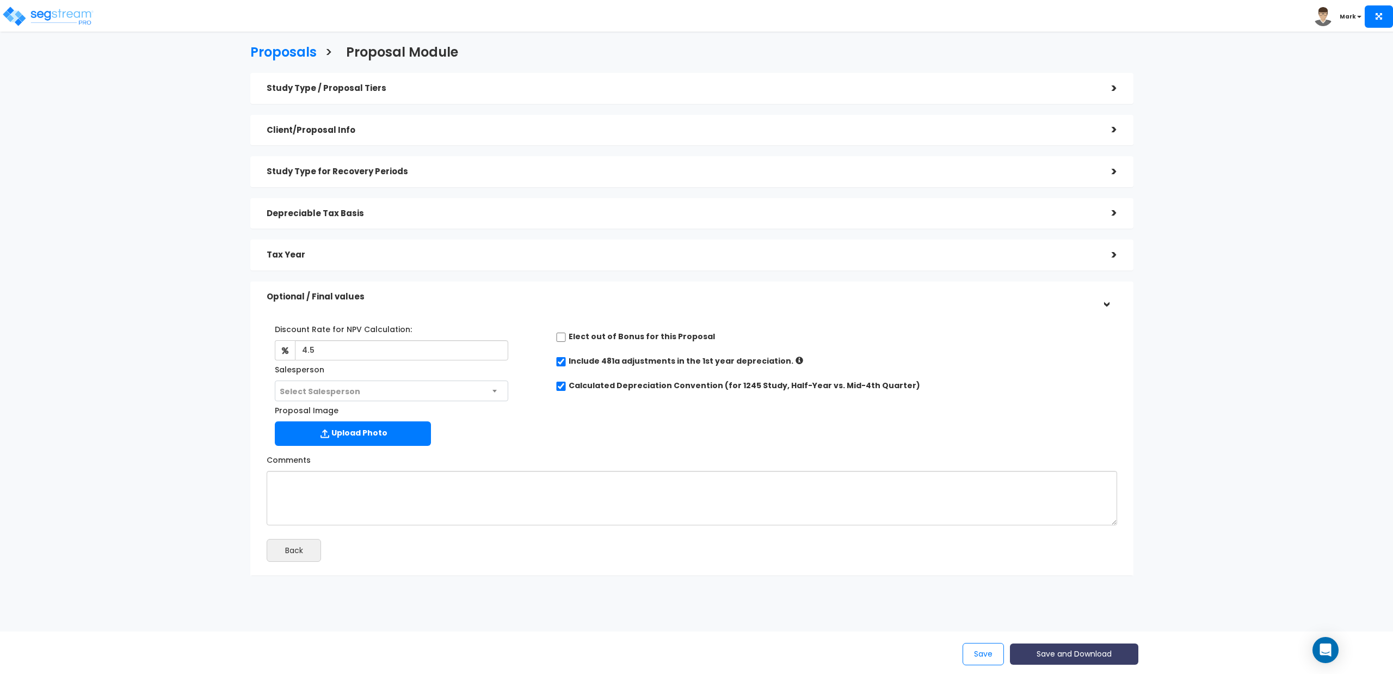
click at [1043, 658] on button "Save and Download" at bounding box center [1074, 653] width 128 height 21
click at [1103, 571] on link "Standard Proposal" at bounding box center [1102, 572] width 170 height 25
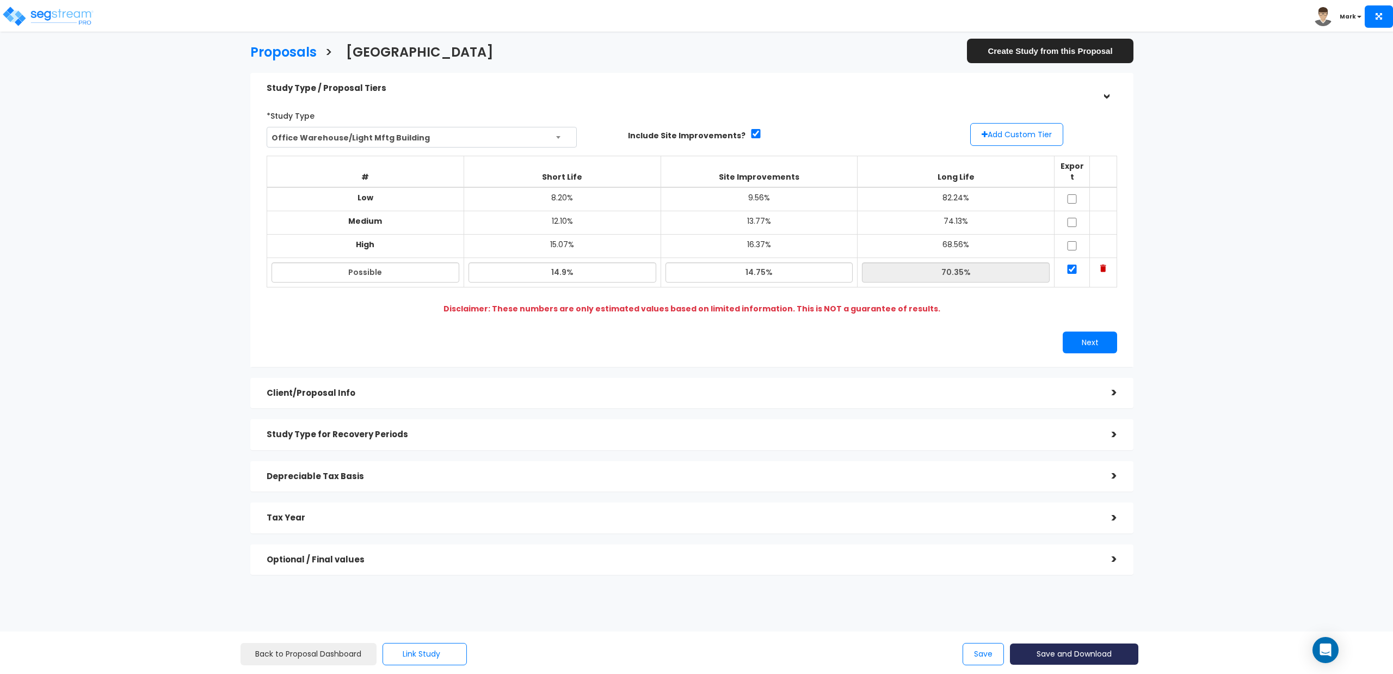
scroll to position [31, 0]
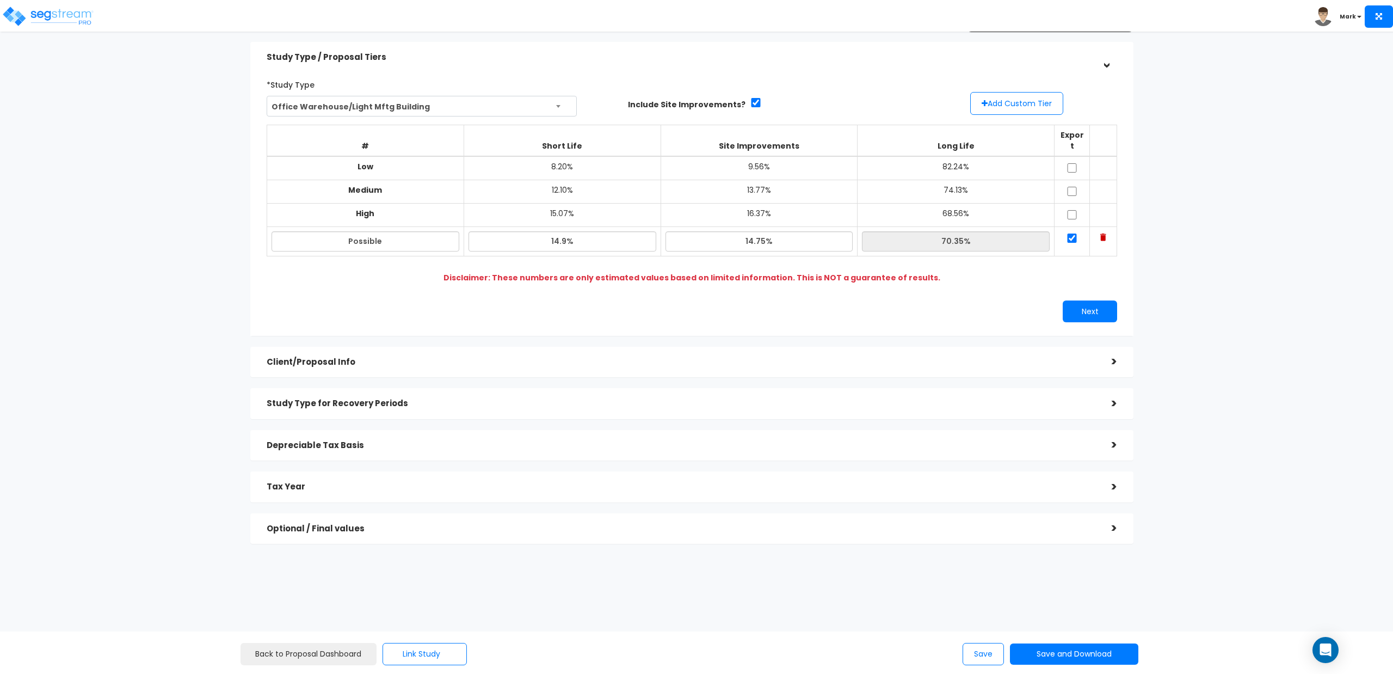
click at [1104, 353] on div ">" at bounding box center [1107, 361] width 22 height 17
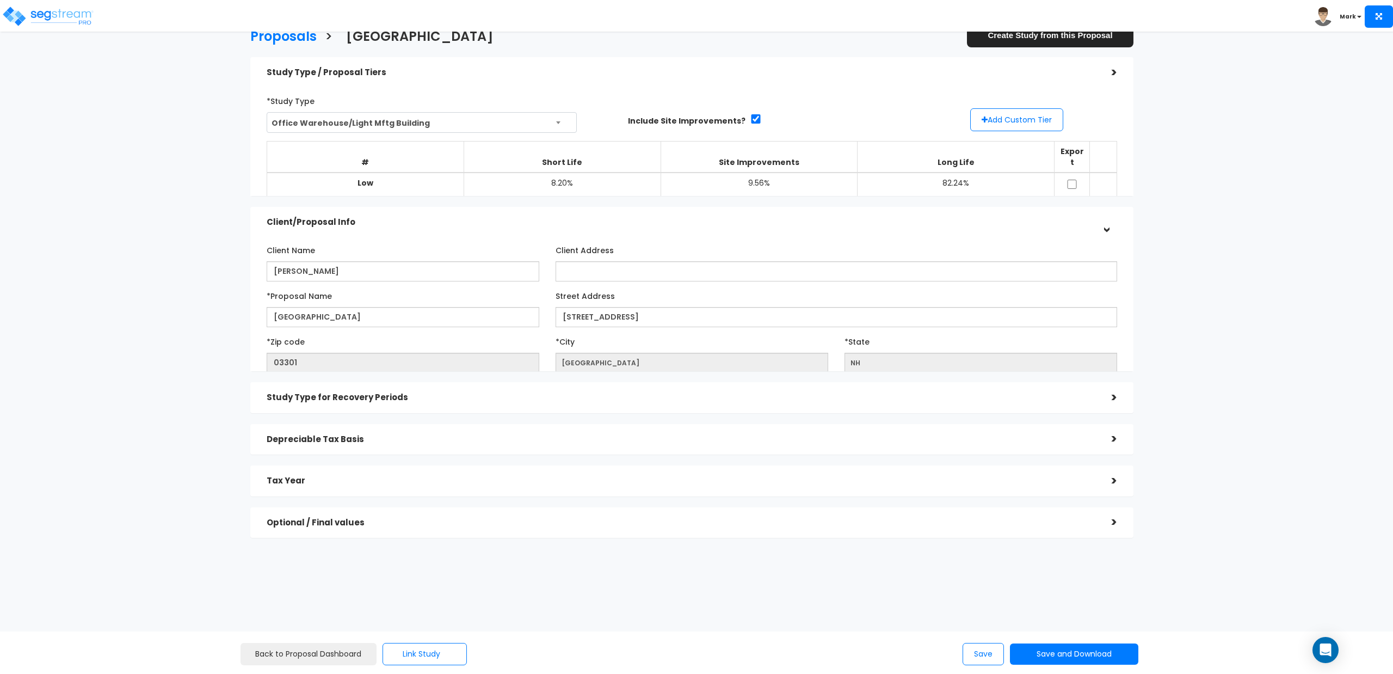
scroll to position [11, 0]
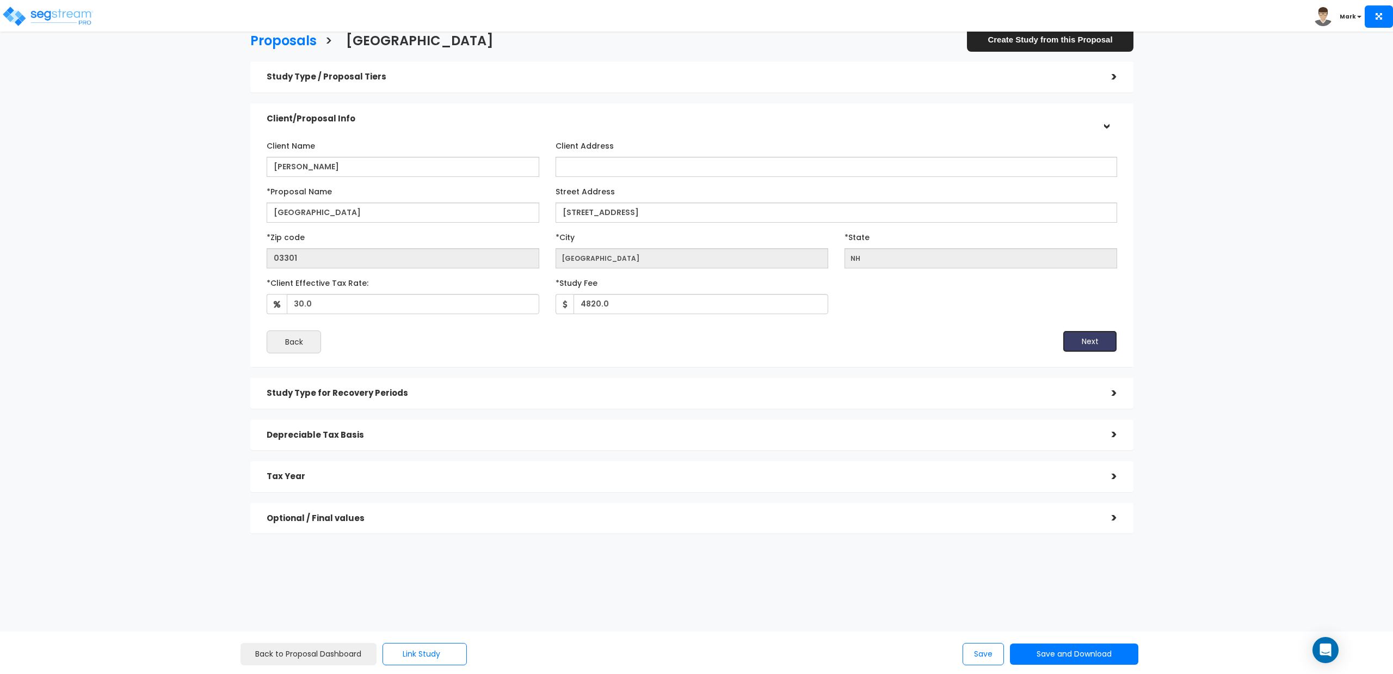
click at [1093, 344] on button "Next" at bounding box center [1090, 341] width 54 height 22
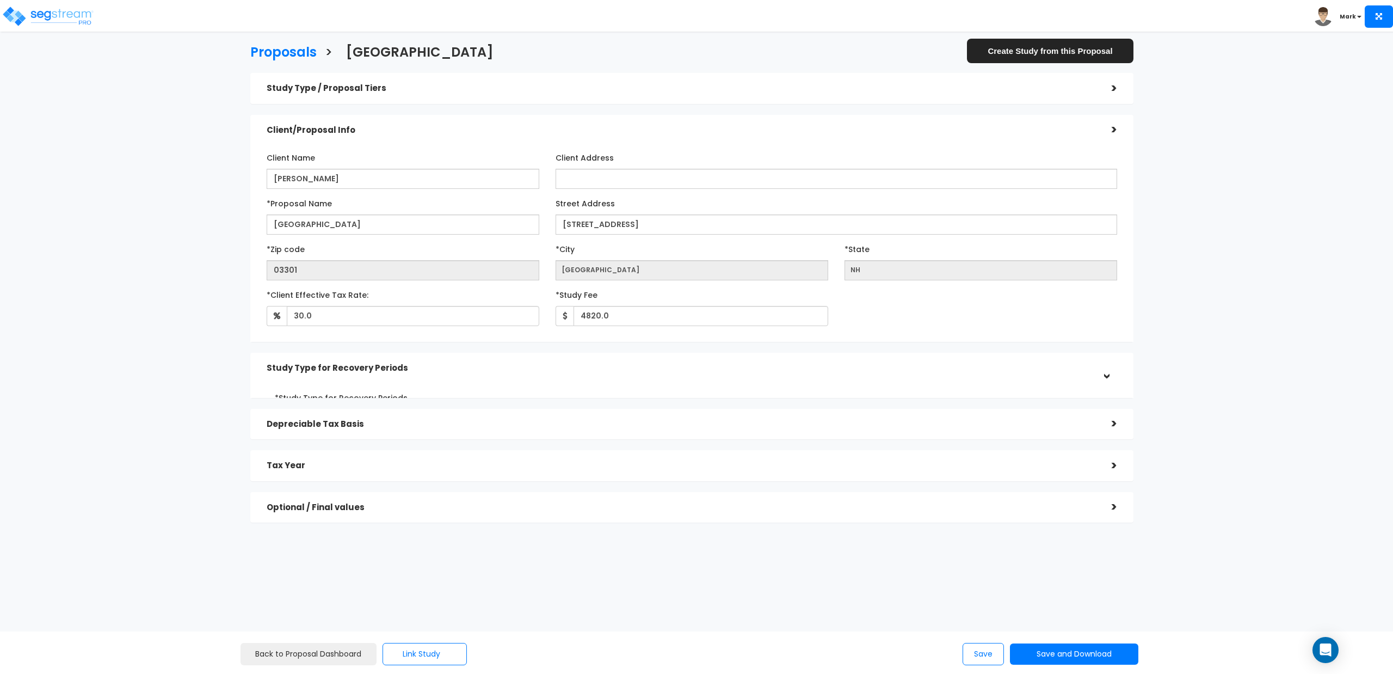
scroll to position [0, 0]
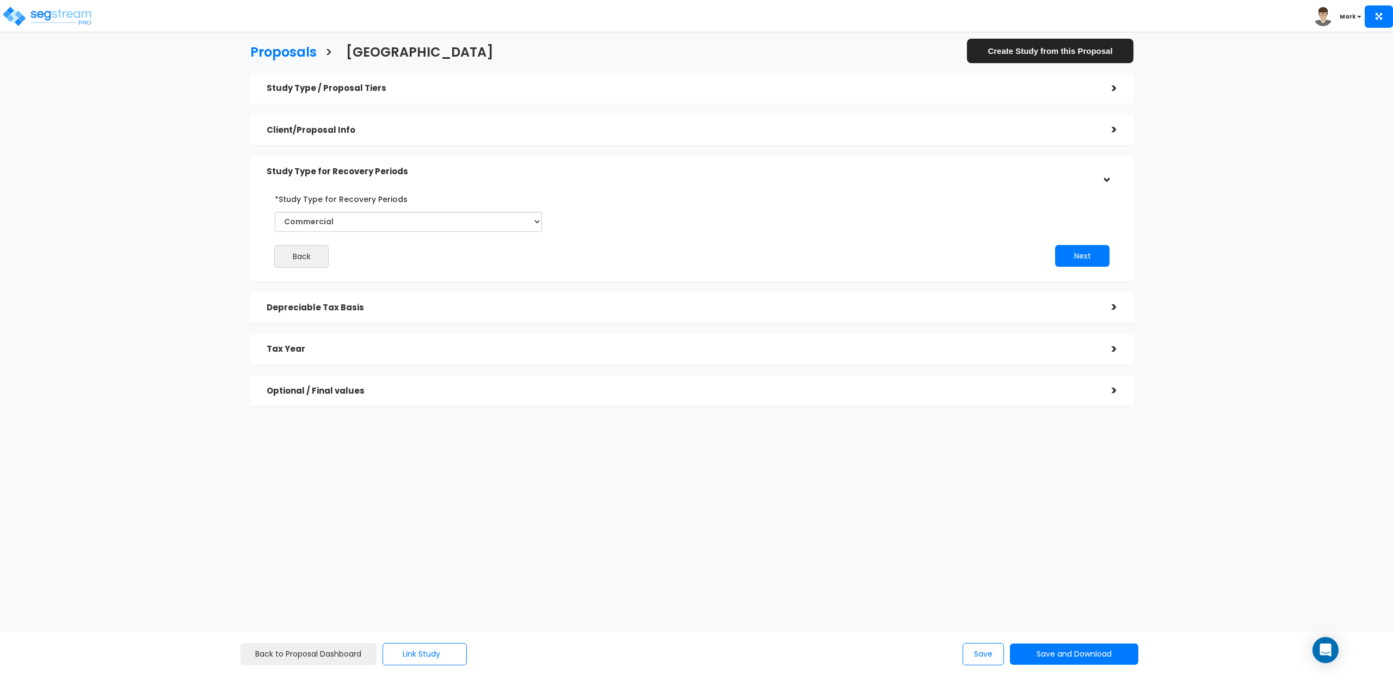
click at [1094, 304] on h5 "Depreciable Tax Basis" at bounding box center [681, 307] width 829 height 9
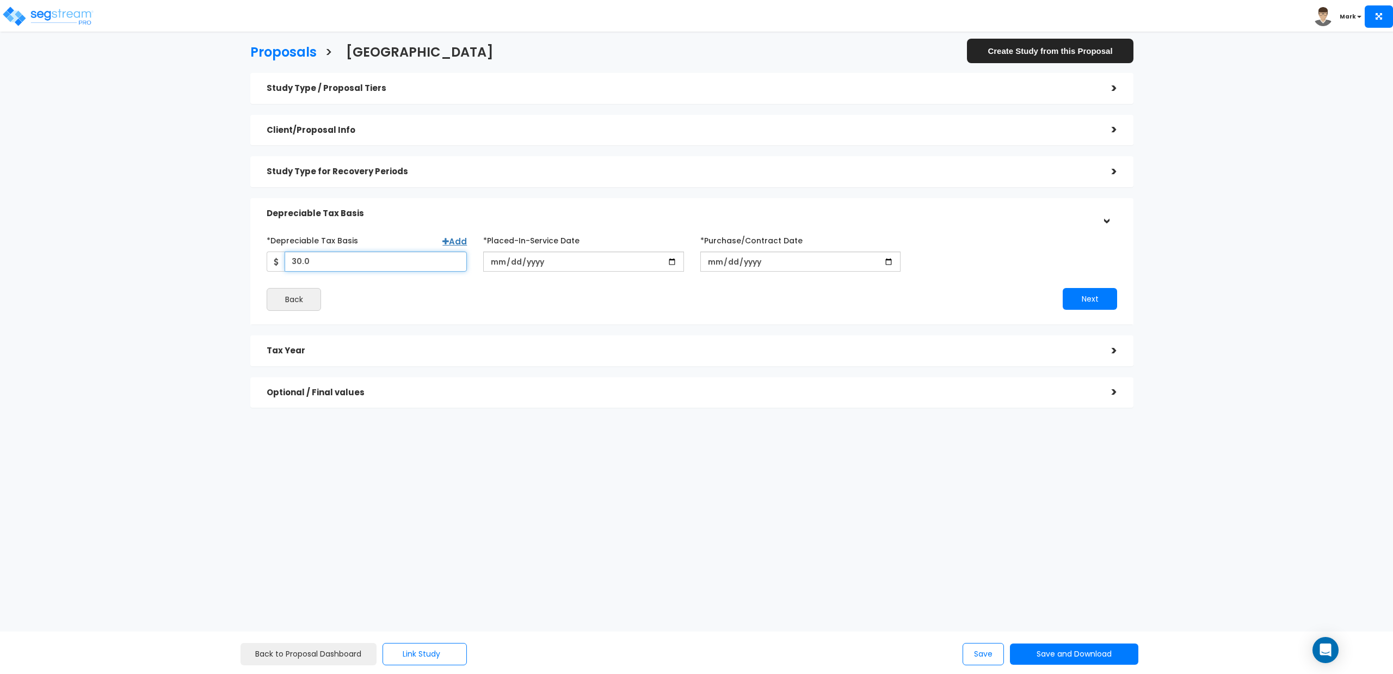
drag, startPoint x: 331, startPoint y: 262, endPoint x: 281, endPoint y: 264, distance: 50.6
click at [281, 264] on div "30.0" at bounding box center [367, 261] width 200 height 20
type input "8,981,250"
click at [417, 302] on div "Back" at bounding box center [475, 299] width 433 height 23
click at [1104, 302] on button "Next" at bounding box center [1090, 299] width 54 height 22
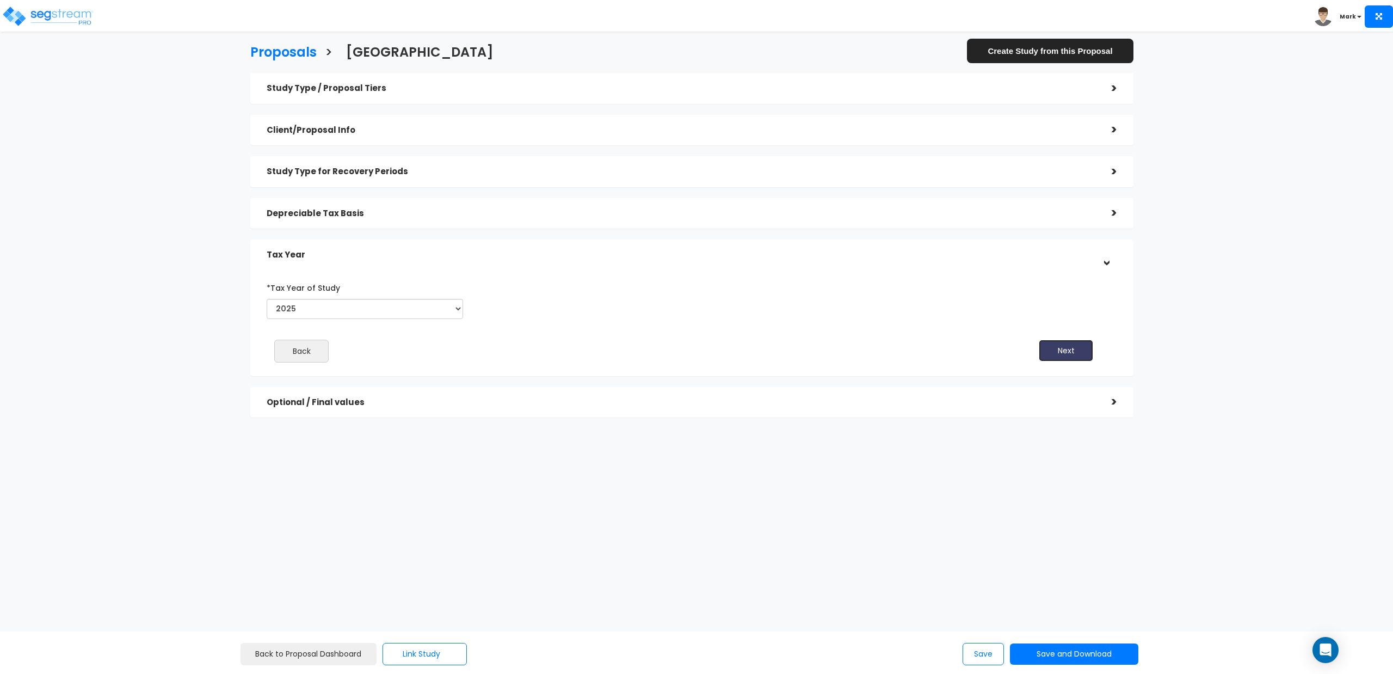
click at [1067, 344] on button "Next" at bounding box center [1066, 351] width 54 height 22
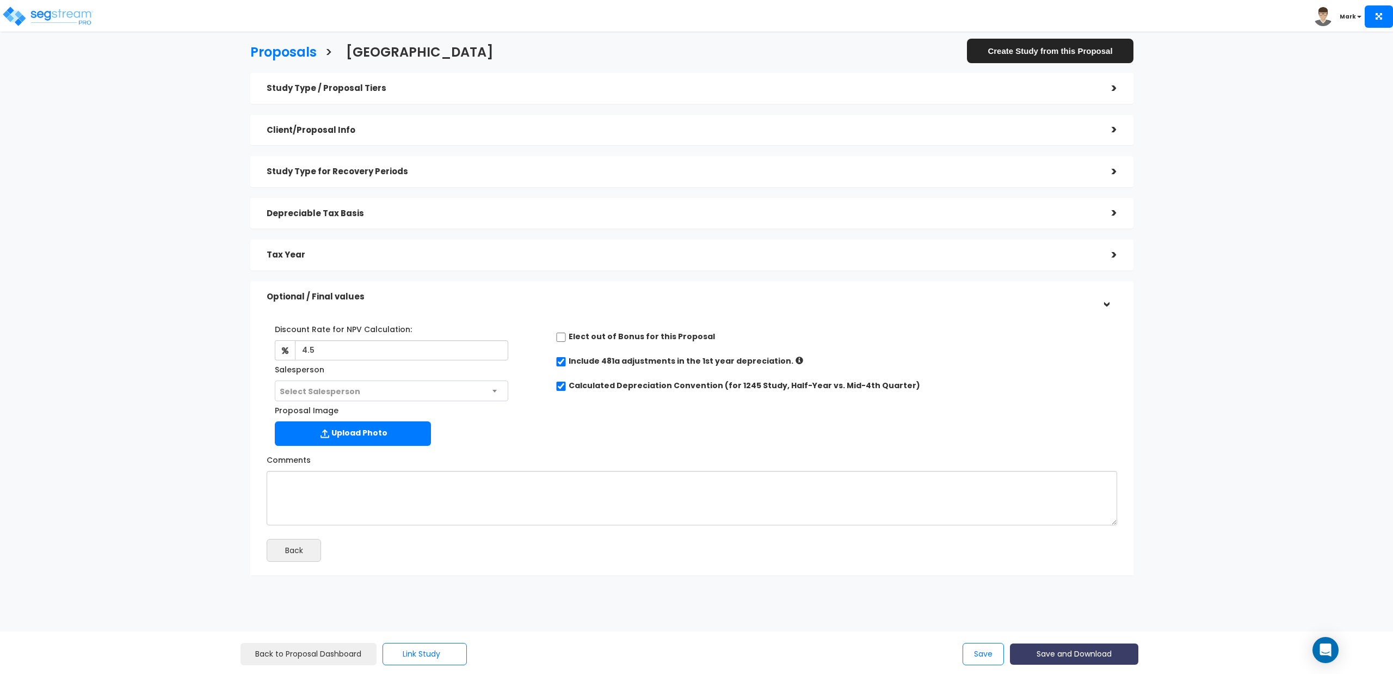
click at [1065, 656] on button "Save and Download" at bounding box center [1074, 653] width 128 height 21
click at [1091, 569] on link "Standard Proposal" at bounding box center [1102, 572] width 170 height 25
